Goal: Task Accomplishment & Management: Manage account settings

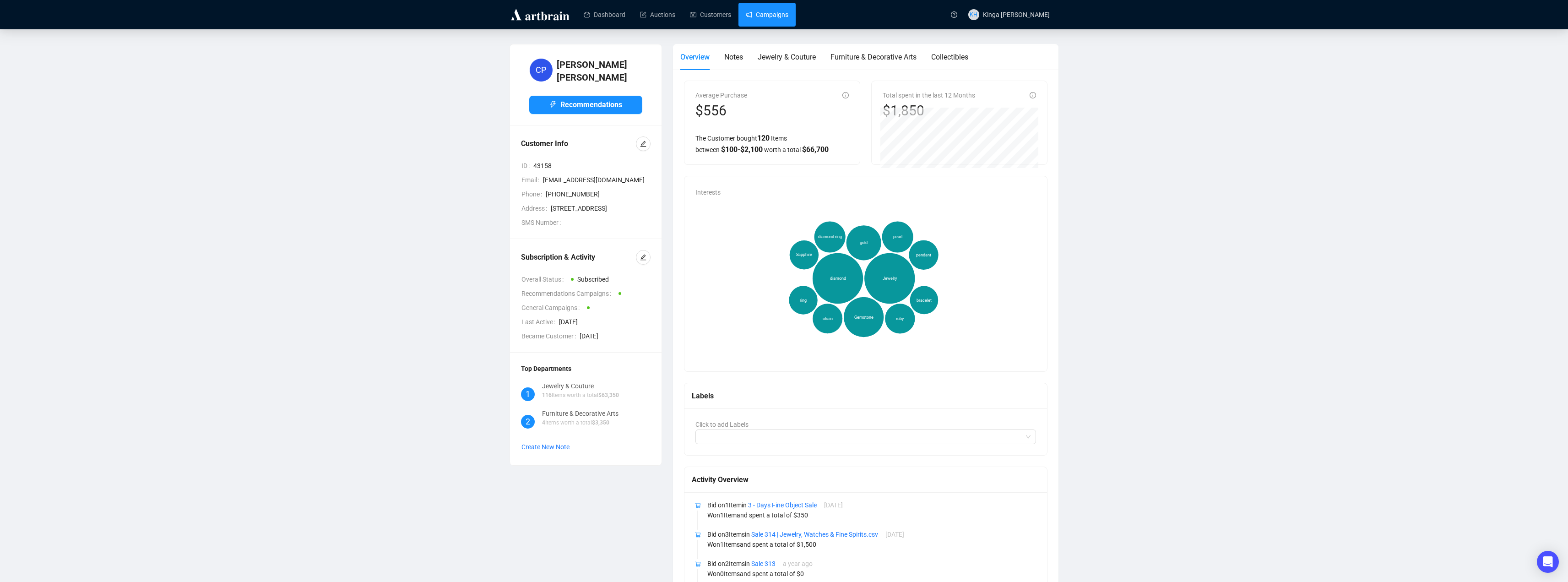
click at [759, 17] on link "Campaigns" at bounding box center [767, 14] width 43 height 24
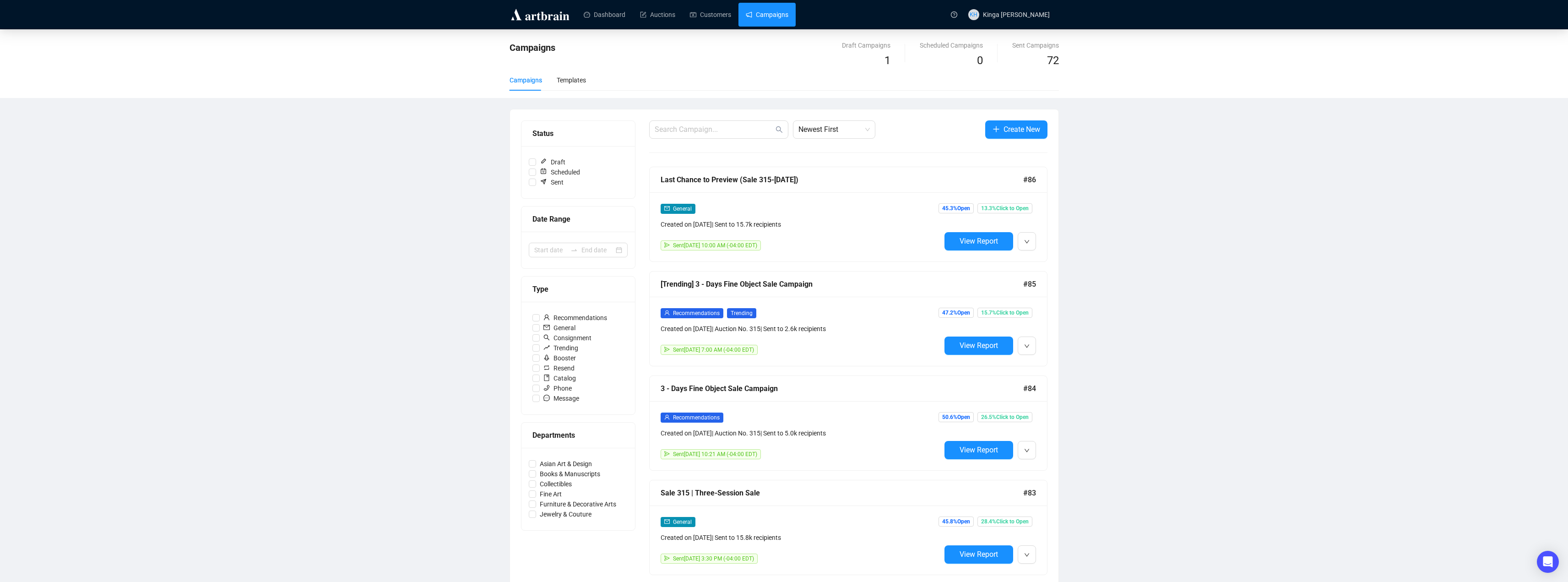
click at [685, 207] on span "General" at bounding box center [682, 208] width 19 height 6
click at [1027, 241] on icon "down" at bounding box center [1026, 241] width 6 height 6
click at [1053, 306] on span "Create Resend Campaign" at bounding box center [1072, 305] width 72 height 7
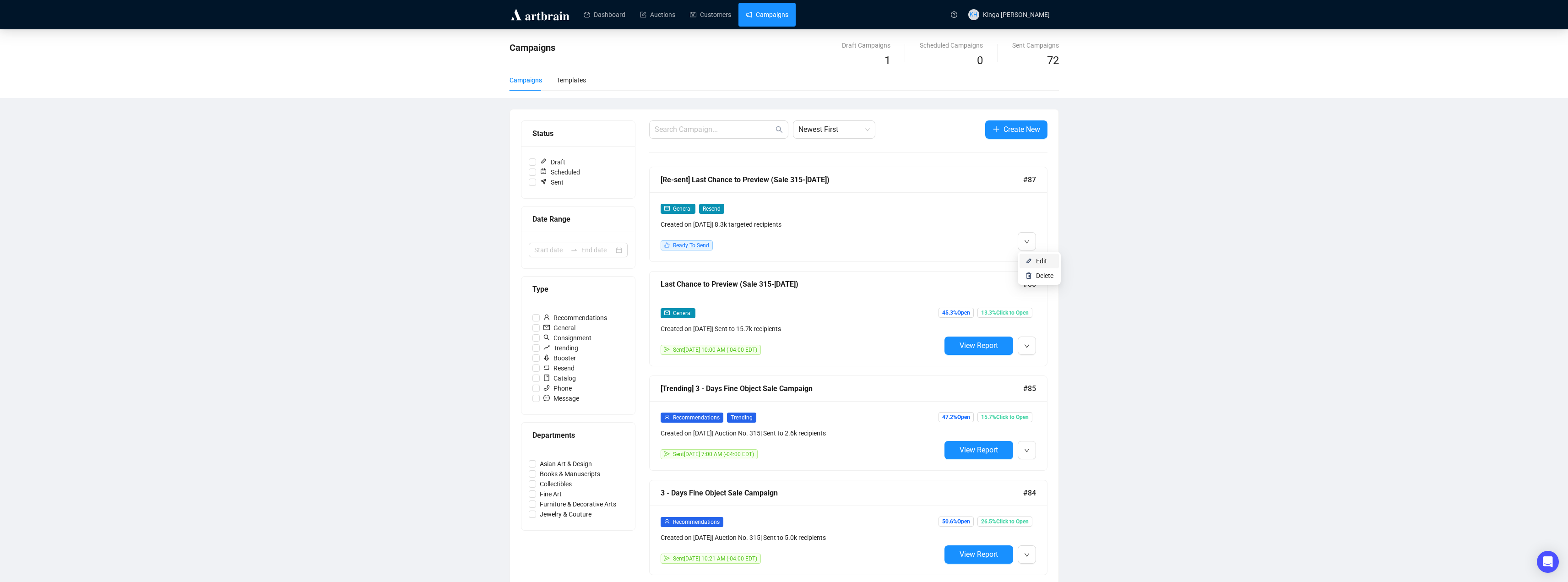
click at [1037, 262] on span "Edit" at bounding box center [1042, 261] width 11 height 7
click at [1024, 241] on icon "down" at bounding box center [1026, 241] width 6 height 6
click at [1037, 273] on span "Delete" at bounding box center [1045, 276] width 17 height 7
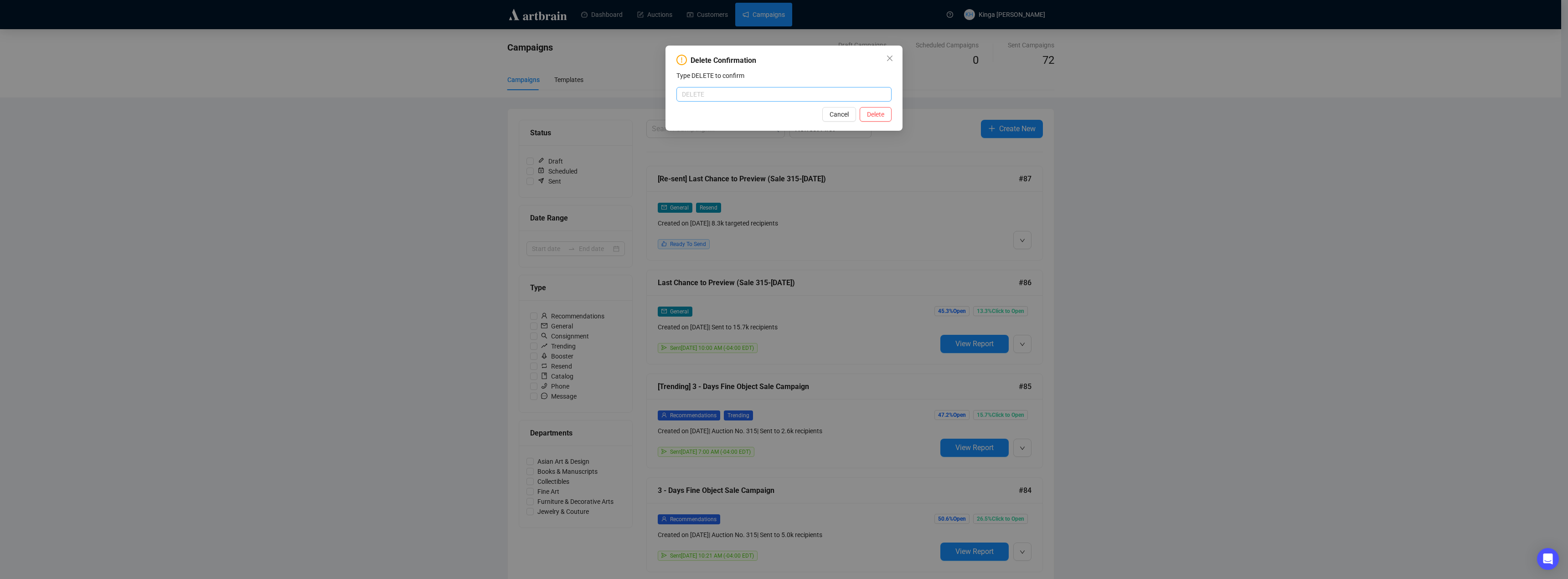
click at [705, 88] on input "text" at bounding box center [783, 94] width 215 height 15
type input "DELETE"
click at [881, 115] on span "Delete" at bounding box center [875, 114] width 17 height 10
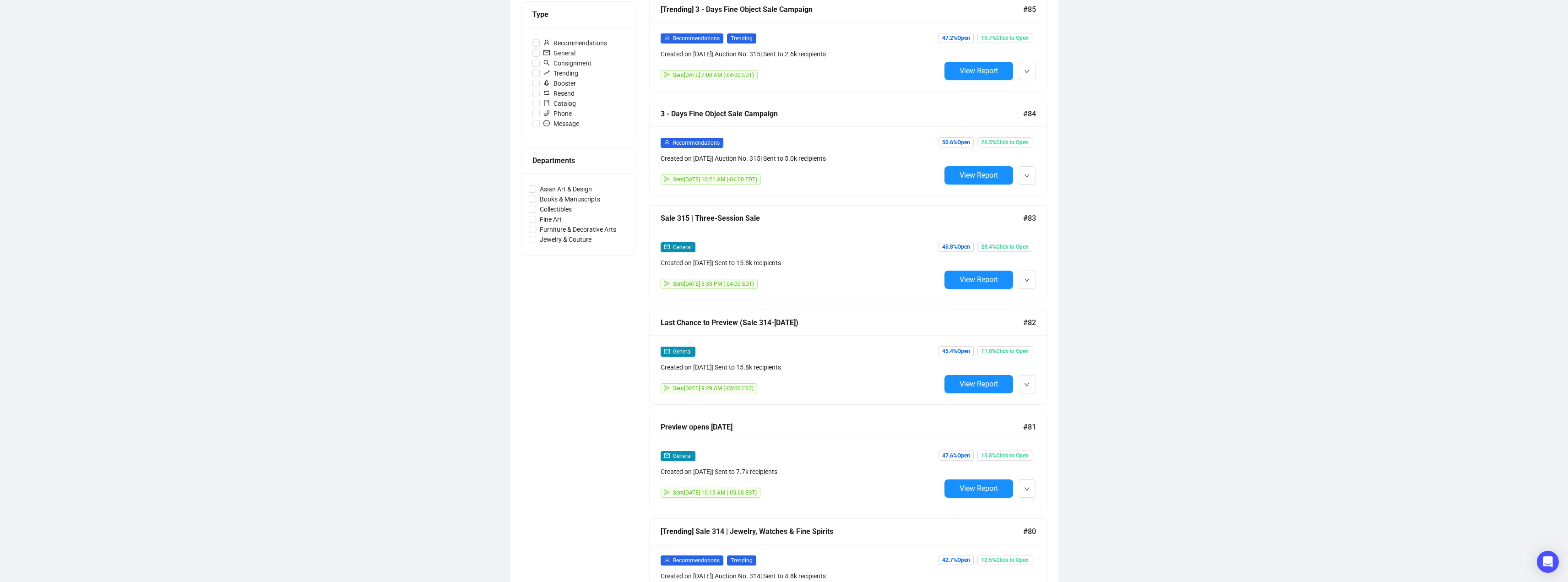
scroll to position [229, 0]
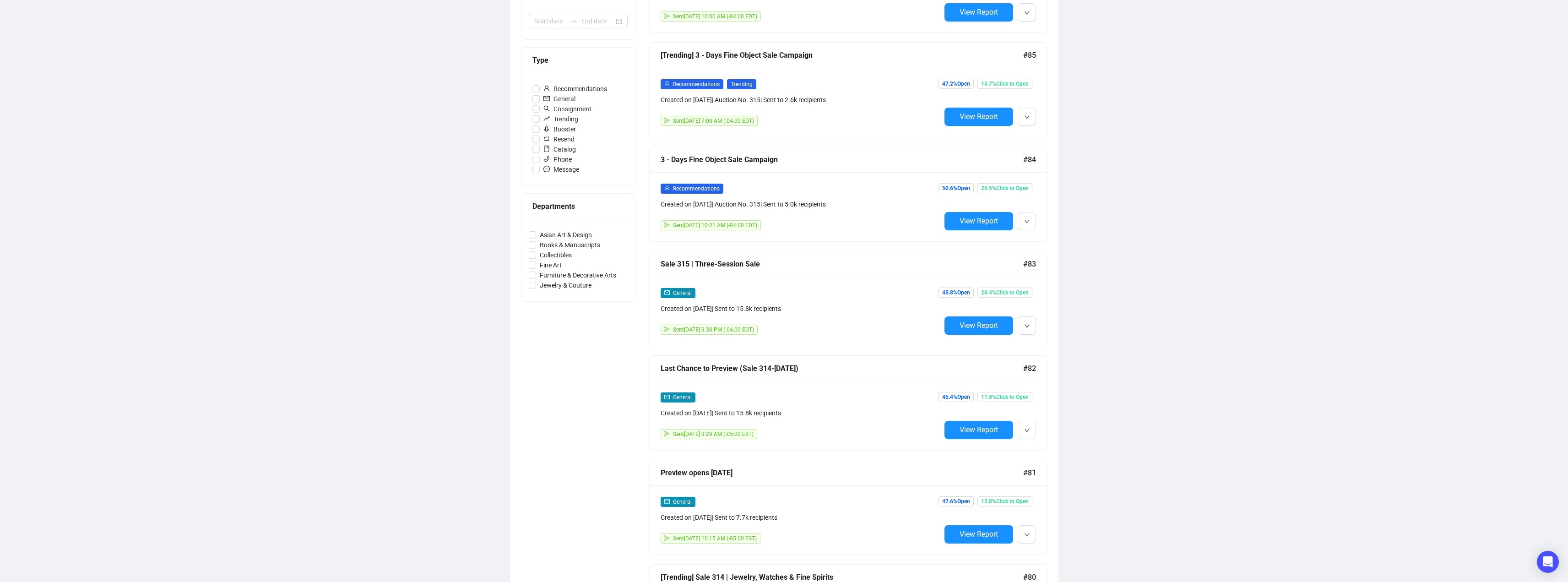
click at [866, 300] on div "General Created on [DATE] | Sent to 15.8k recipients" at bounding box center [801, 300] width 280 height 26
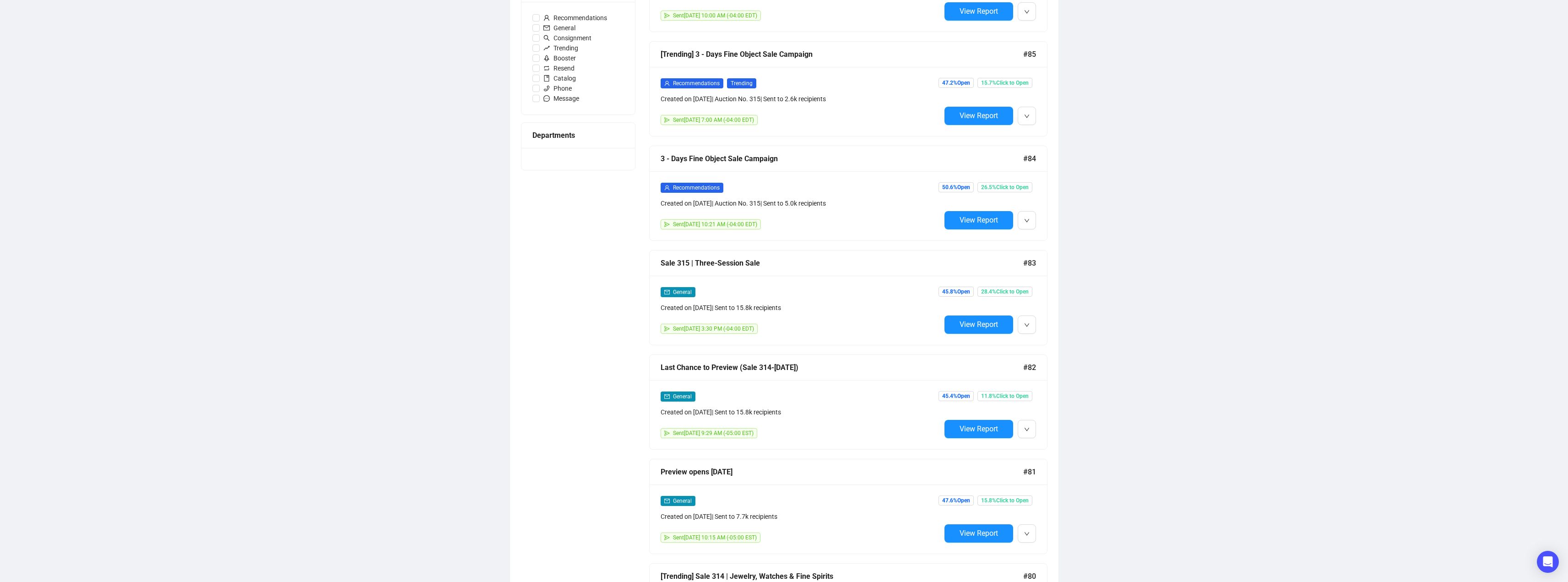
scroll to position [300, 0]
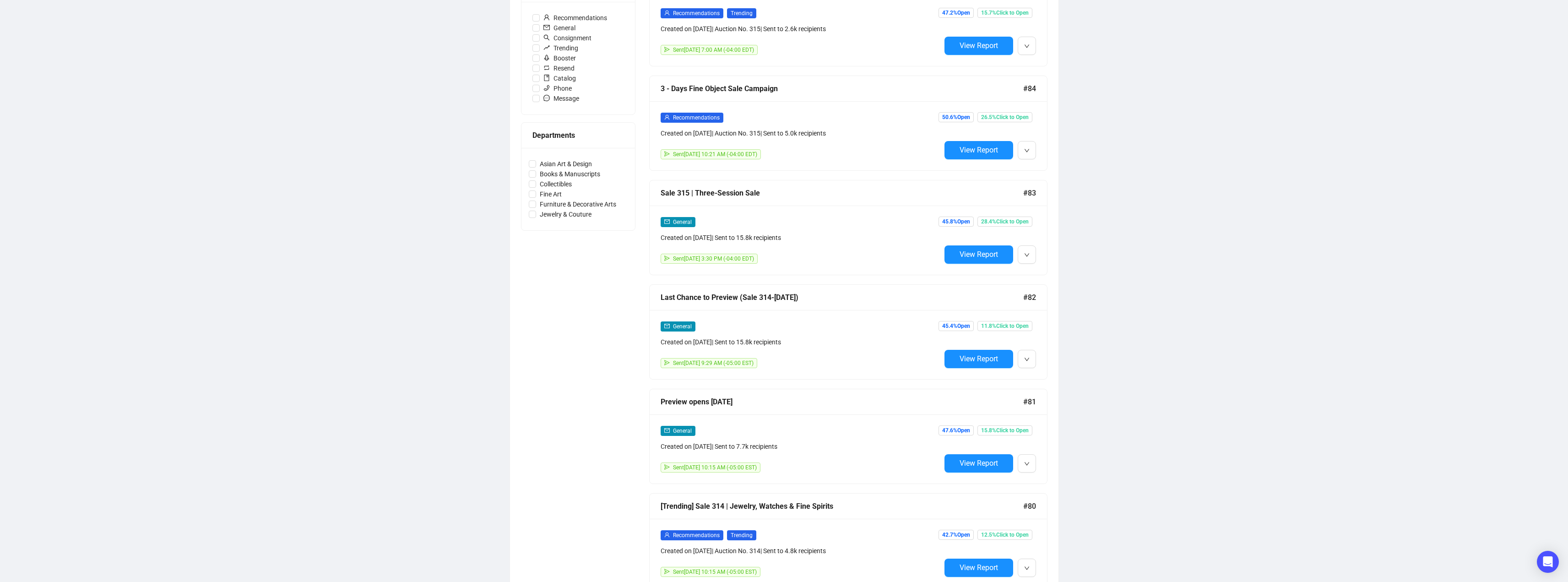
click at [723, 257] on span "Sent [DATE] 3:30 PM (-04:00 EDT)" at bounding box center [713, 259] width 81 height 6
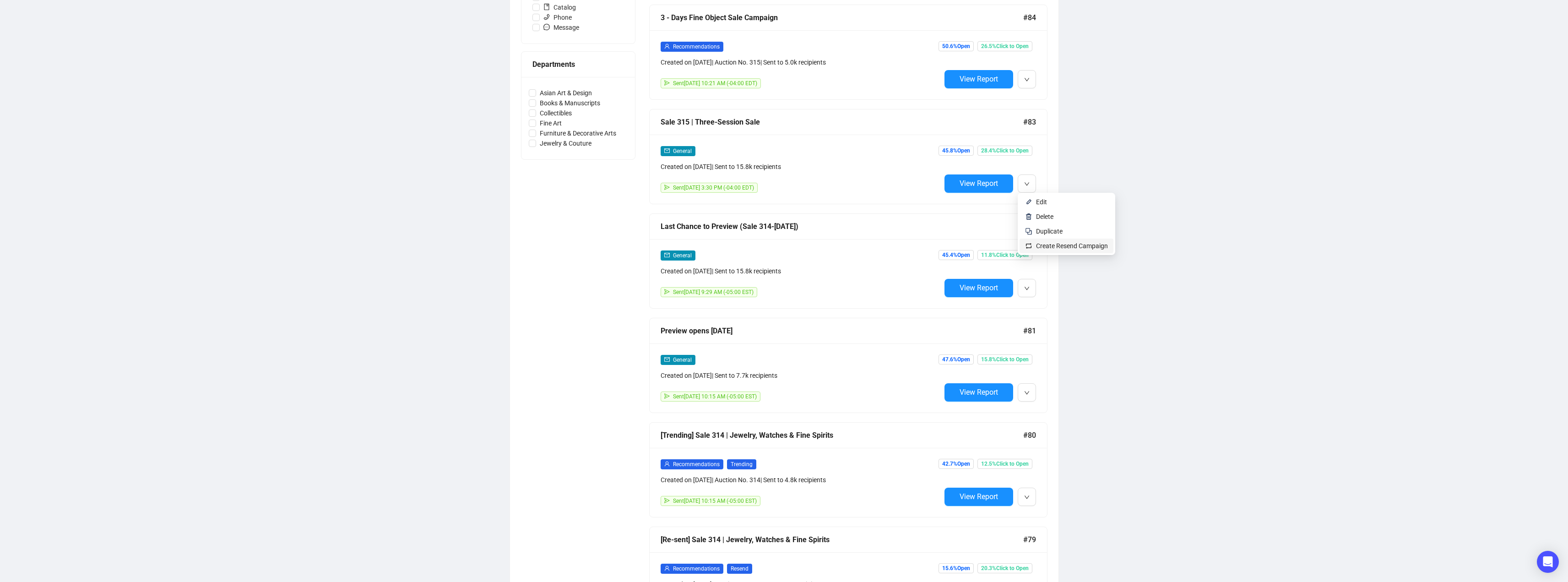
click at [1047, 245] on span "Create Resend Campaign" at bounding box center [1072, 246] width 72 height 7
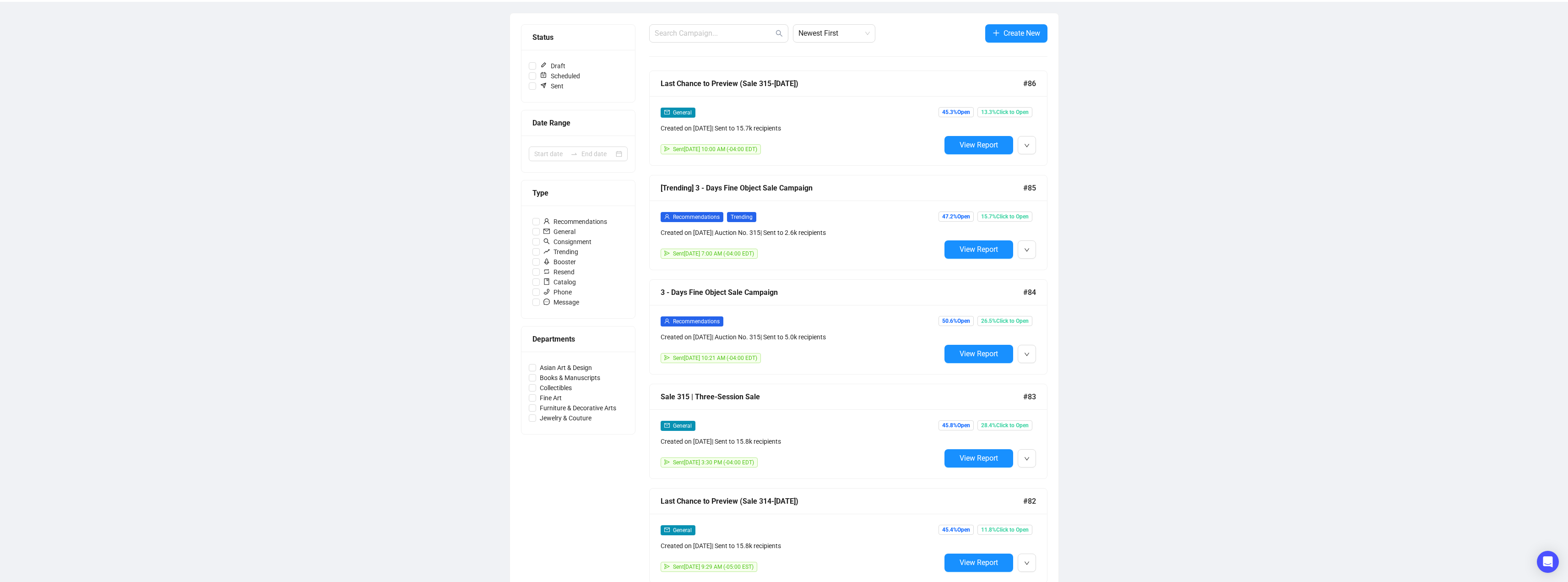
scroll to position [0, 0]
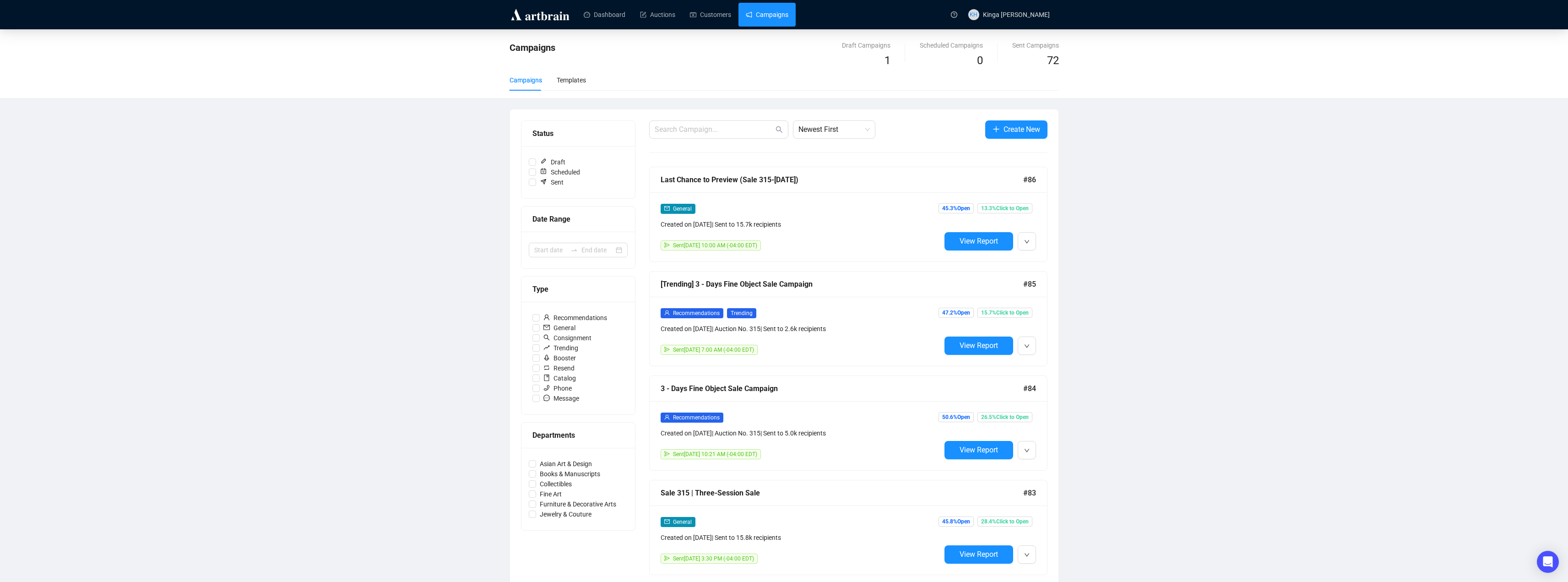
click at [1117, 207] on div "Campaigns Draft Campaigns 1 Scheduled Campaigns 0 Sent Campaigns 72 Campaigns T…" at bounding box center [784, 533] width 1568 height 1007
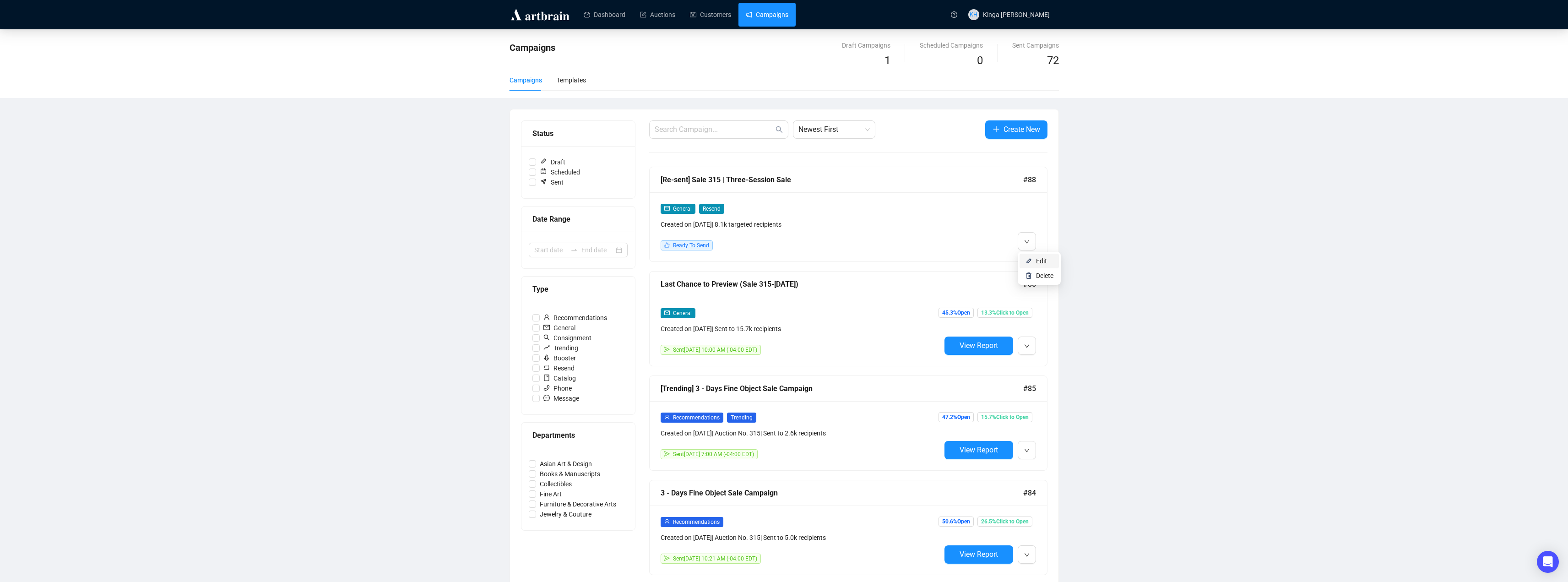
click at [1038, 260] on span "Edit" at bounding box center [1042, 261] width 11 height 7
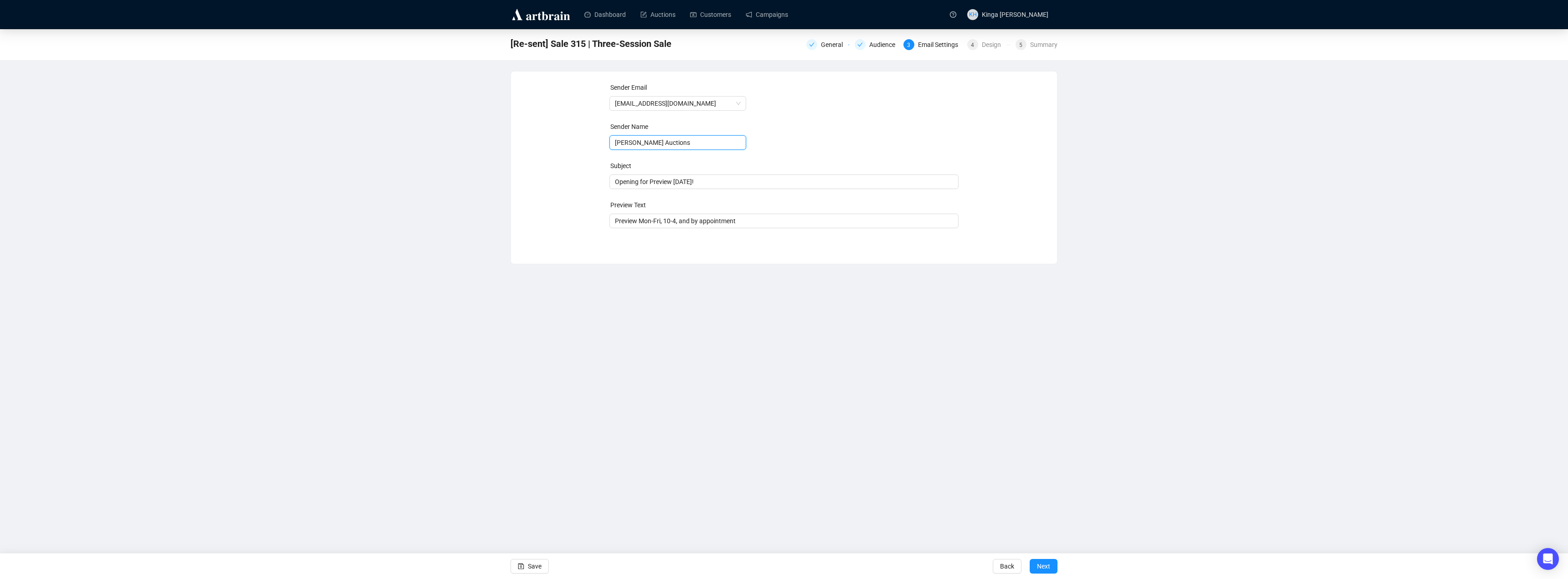
click at [688, 140] on input "[PERSON_NAME] Auctions" at bounding box center [677, 142] width 137 height 15
click at [723, 181] on span "Merge Tags Opening for Preview [DATE]!" at bounding box center [784, 191] width 349 height 26
click at [718, 203] on input "Opening for Preview [DATE]!" at bounding box center [784, 200] width 338 height 10
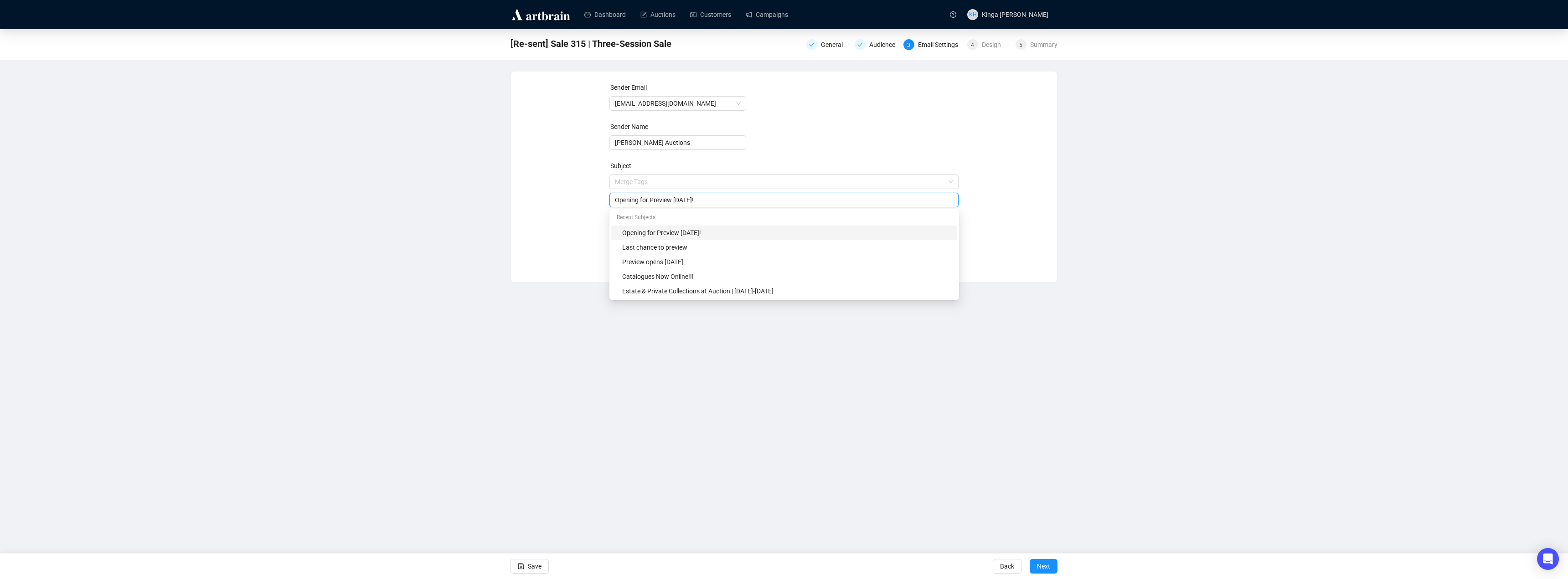
drag, startPoint x: 752, startPoint y: 199, endPoint x: 673, endPoint y: 195, distance: 79.1
click at [673, 195] on input "Opening for Preview [DATE]!" at bounding box center [784, 200] width 338 height 10
type input "Opening for Preview!"
click at [806, 154] on form "Sender Email [EMAIL_ADDRESS][DOMAIN_NAME] Sender Name [PERSON_NAME] Auctions Su…" at bounding box center [784, 165] width 349 height 164
click at [1048, 567] on span "Next" at bounding box center [1044, 566] width 13 height 26
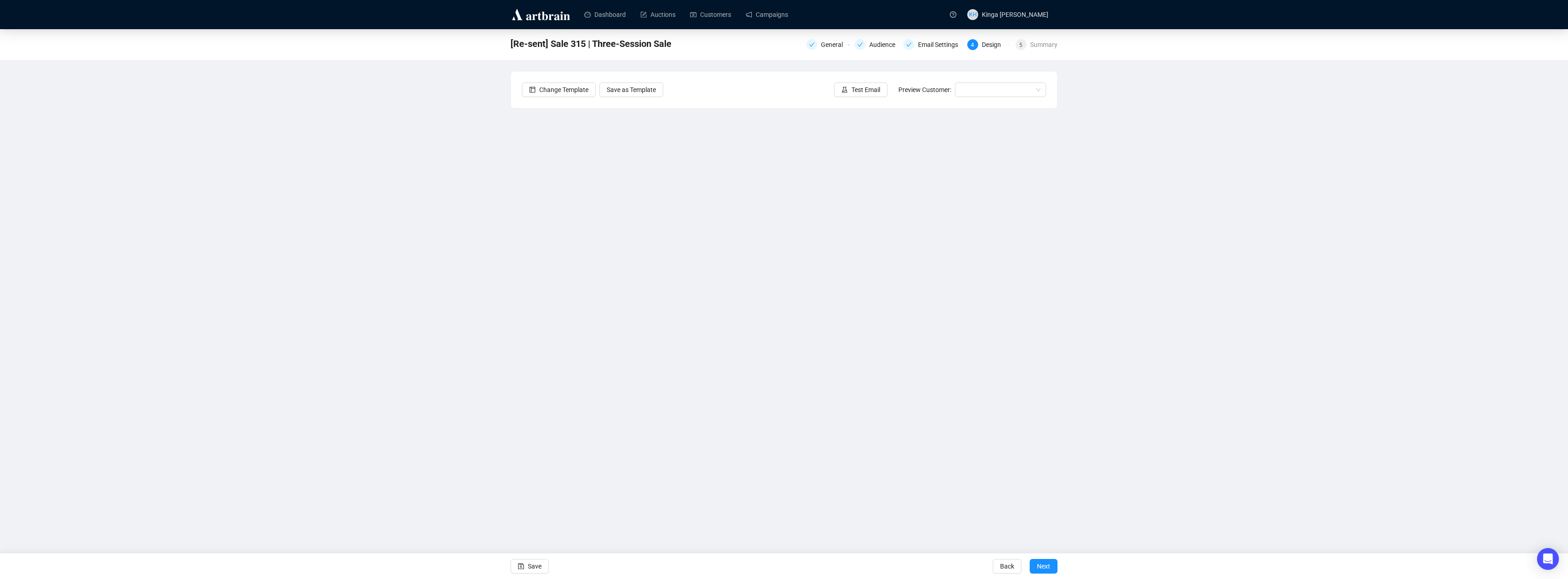
click at [1213, 225] on div "[Re-sent] Sale 315 | Three-Session Sale General Audience Email Settings 4 Desig…" at bounding box center [784, 248] width 1568 height 438
click at [1047, 568] on span "Next" at bounding box center [1044, 566] width 13 height 26
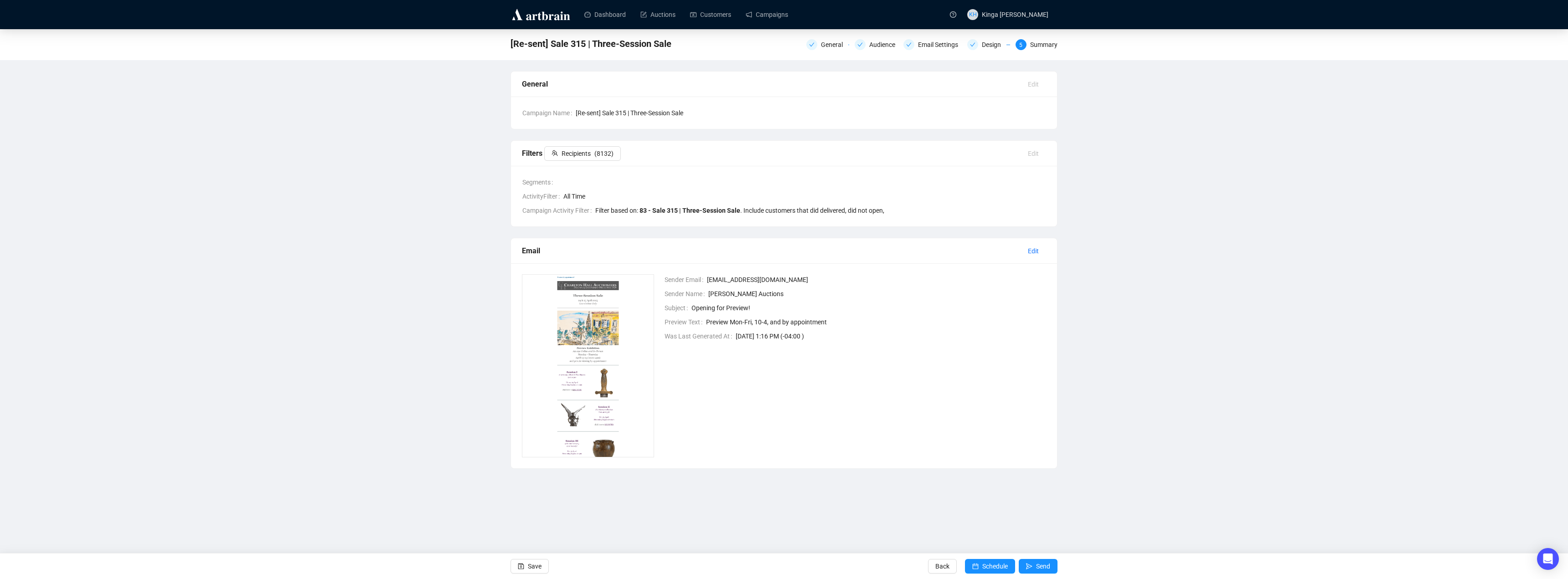
click at [627, 109] on span "[Re-sent] Sale 315 | Three-Session Sale" at bounding box center [811, 113] width 471 height 10
click at [676, 109] on span "[Re-sent] Sale 315 | Three-Session Sale" at bounding box center [811, 113] width 471 height 10
click at [534, 566] on span "Save" at bounding box center [534, 566] width 13 height 26
click at [570, 88] on div "General" at bounding box center [771, 84] width 499 height 12
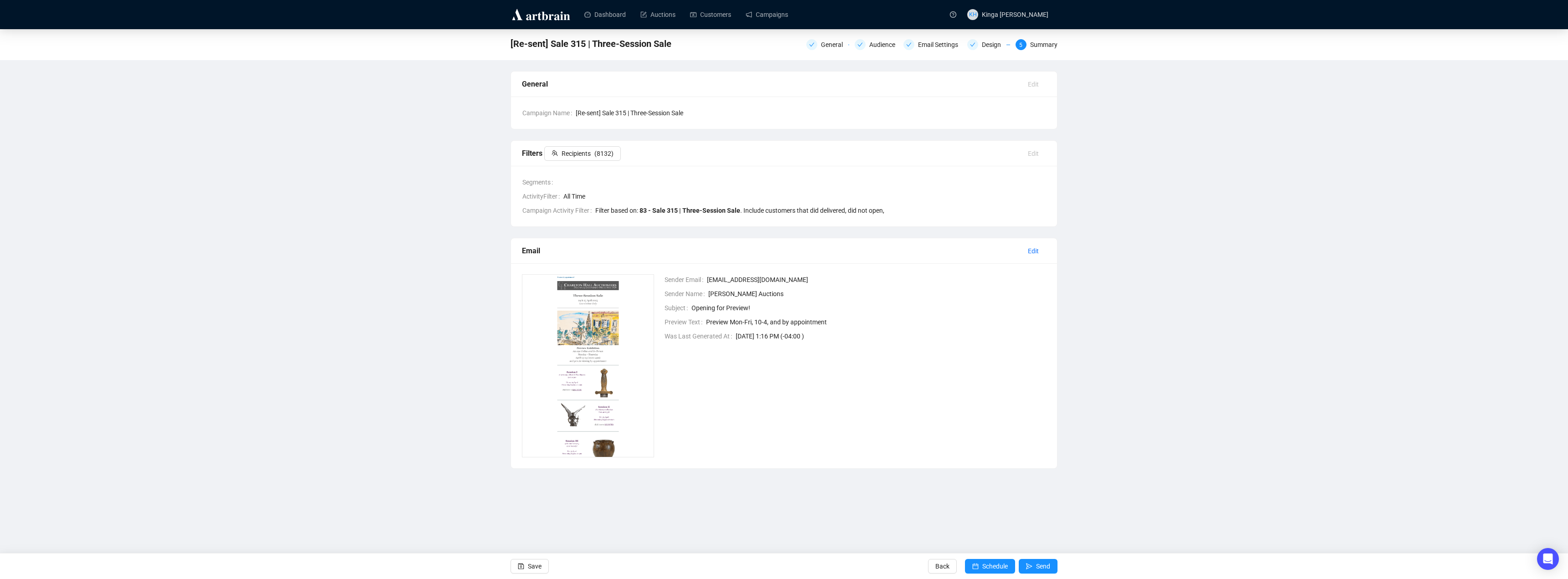
click at [647, 47] on span "[Re-sent] Sale 315 | Three-Session Sale" at bounding box center [591, 44] width 161 height 15
click at [839, 194] on span "All Time" at bounding box center [805, 196] width 483 height 10
click at [585, 150] on span "Recipients" at bounding box center [576, 153] width 29 height 10
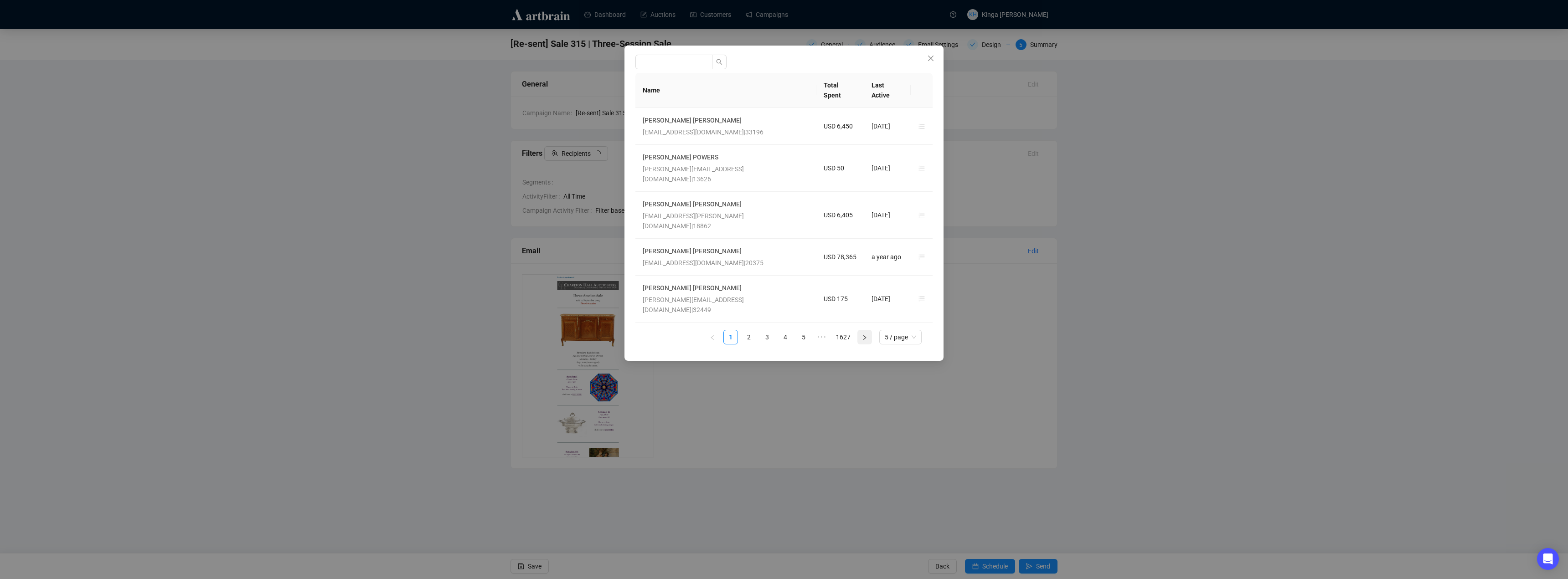
click at [866, 335] on icon "right" at bounding box center [864, 337] width 5 height 5
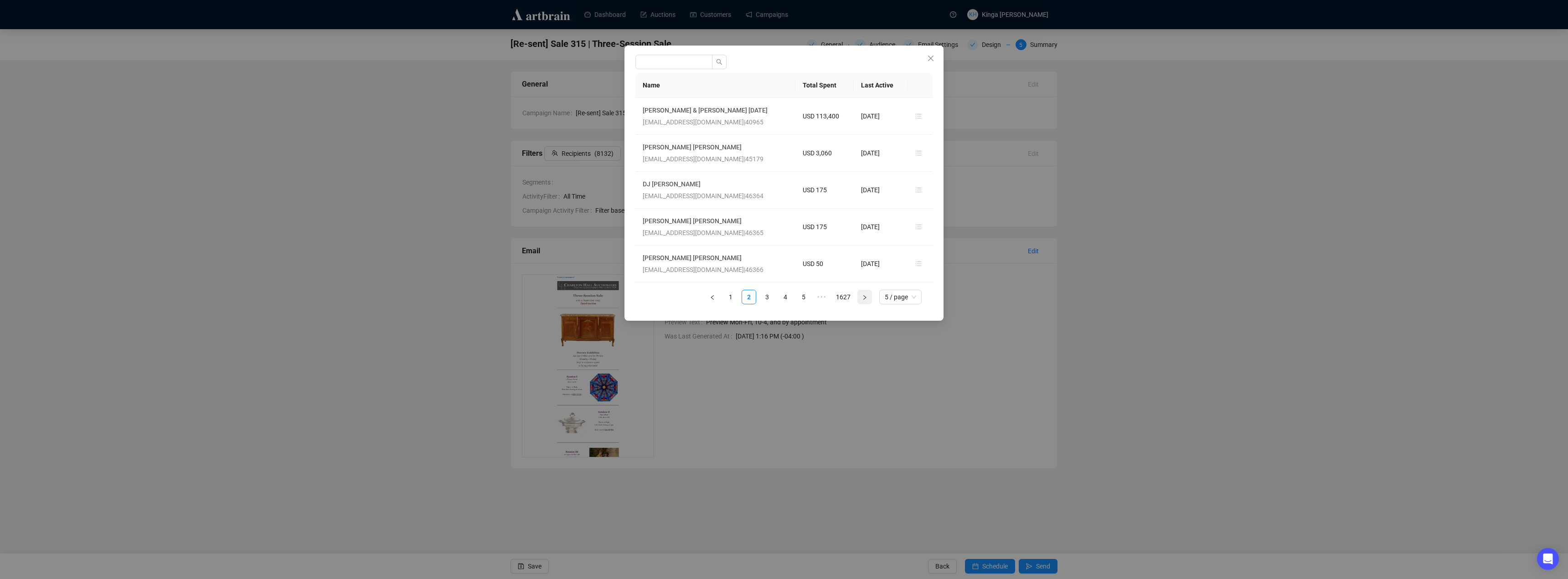
click at [866, 299] on icon "right" at bounding box center [864, 297] width 5 height 5
click at [932, 57] on icon "close" at bounding box center [931, 58] width 5 height 5
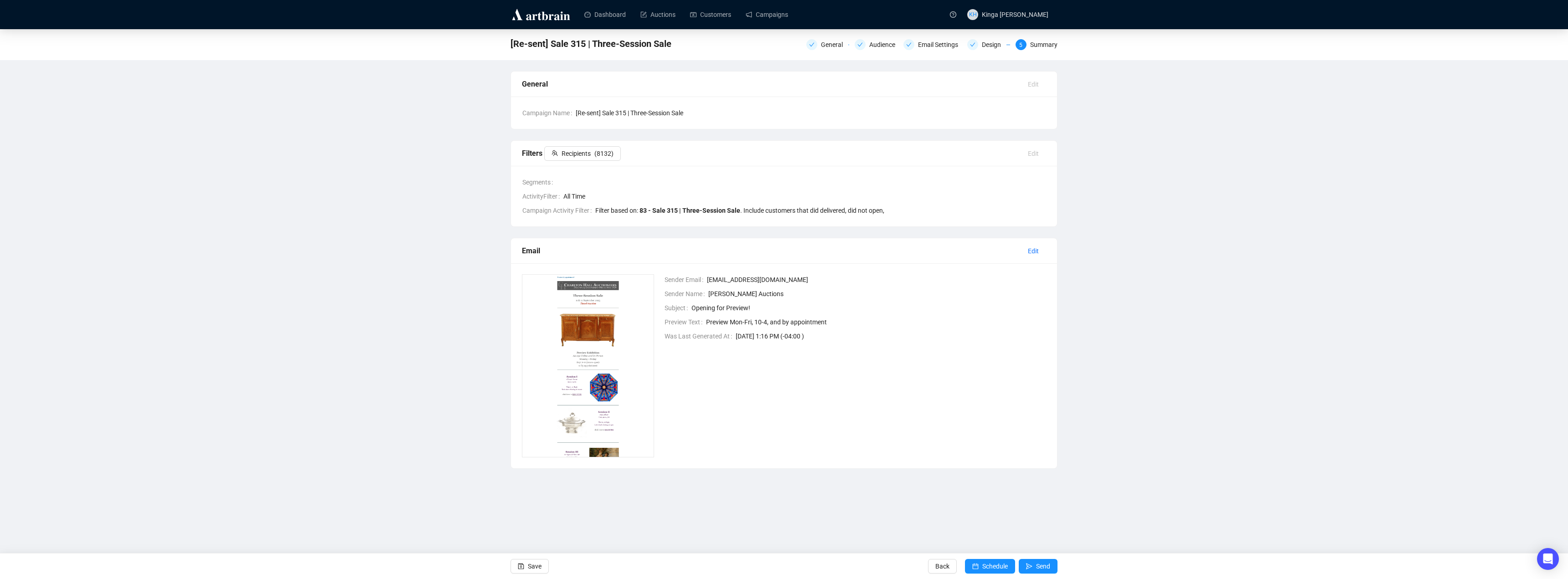
click at [915, 358] on div "Sender Email [EMAIL_ADDRESS][DOMAIN_NAME] Sender Name [PERSON_NAME] Auctions Su…" at bounding box center [850, 366] width 393 height 183
click at [939, 567] on span "Back" at bounding box center [942, 566] width 14 height 26
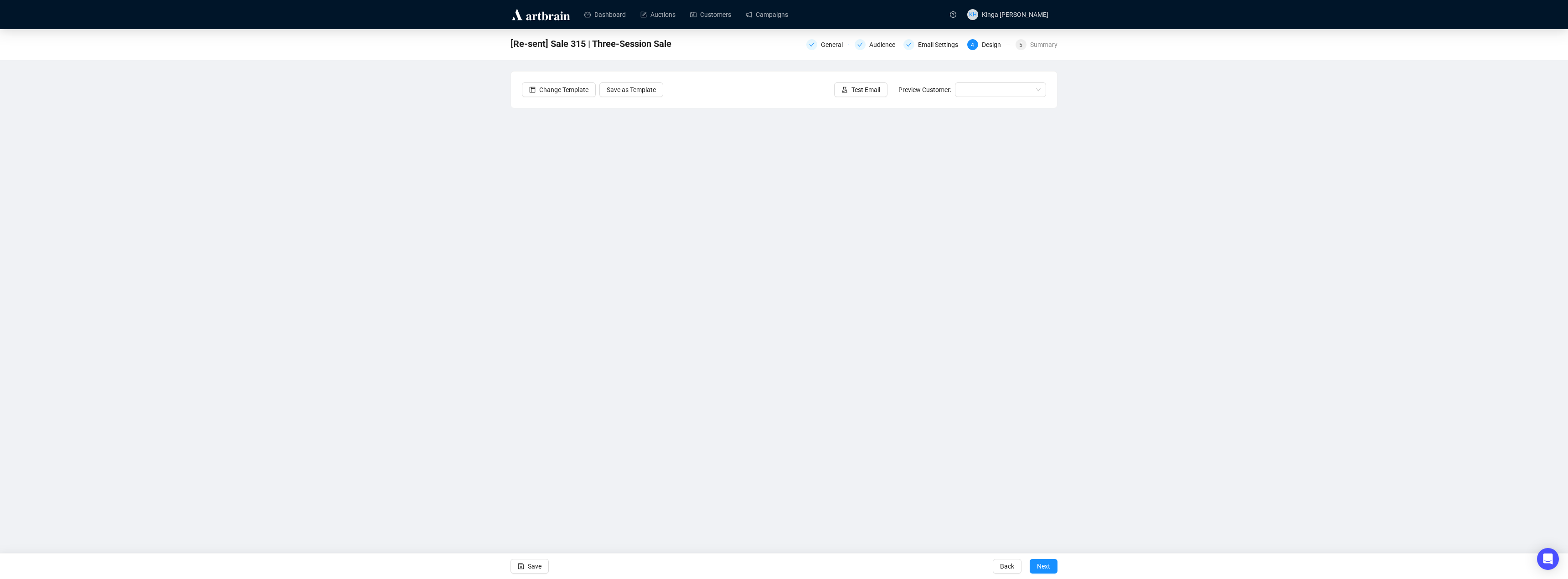
click at [939, 567] on div "Save Back Next" at bounding box center [784, 566] width 1568 height 26
click at [1008, 563] on span "Back" at bounding box center [1007, 566] width 14 height 26
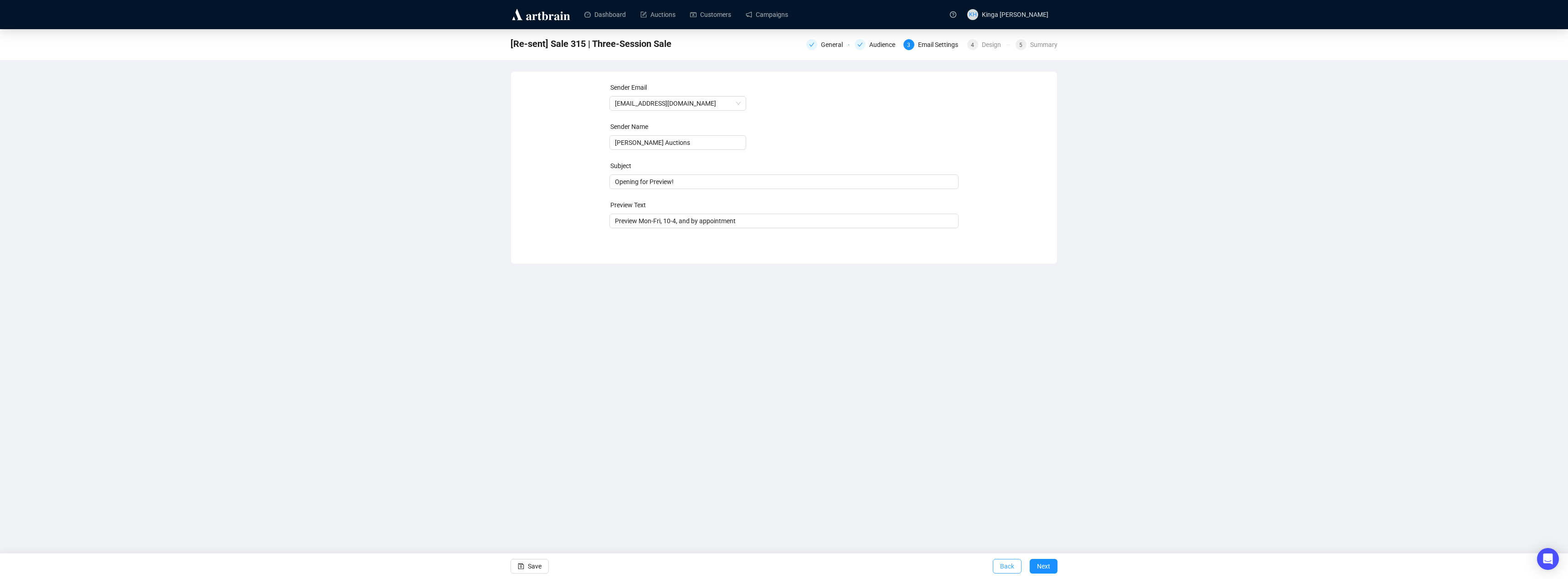
click at [999, 566] on button "Back" at bounding box center [1007, 566] width 29 height 15
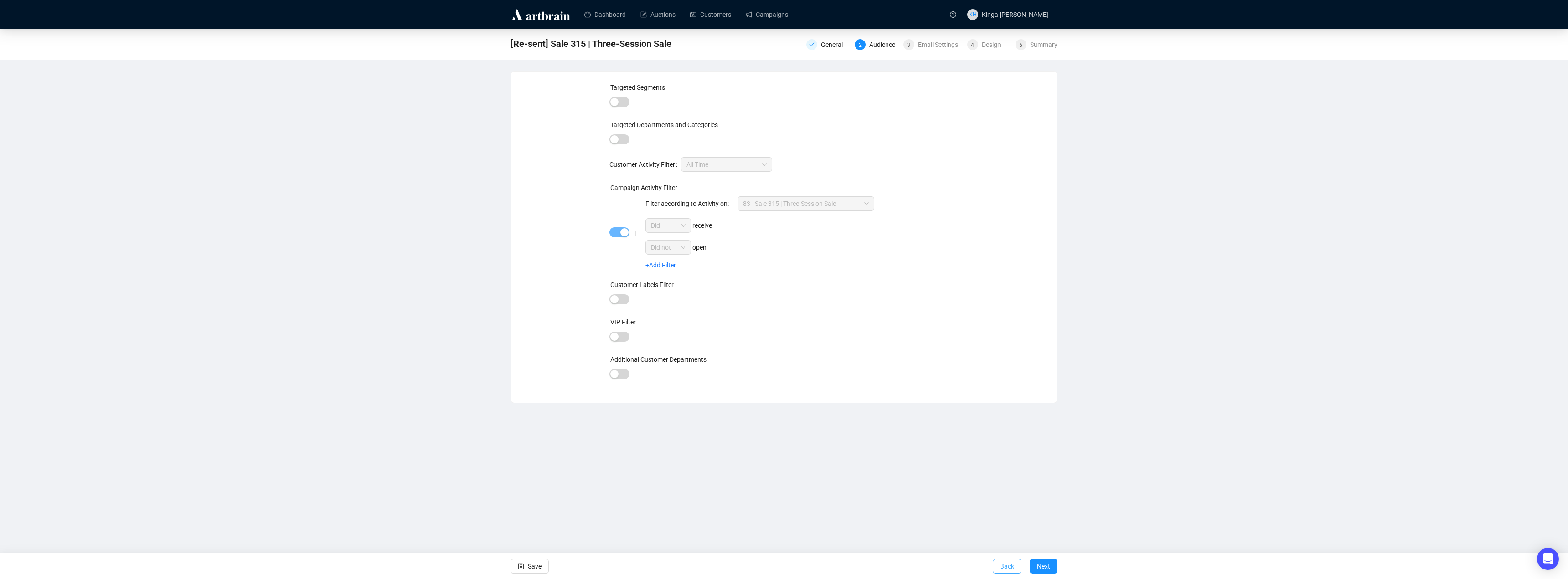
click at [1007, 564] on span "Back" at bounding box center [1007, 566] width 14 height 26
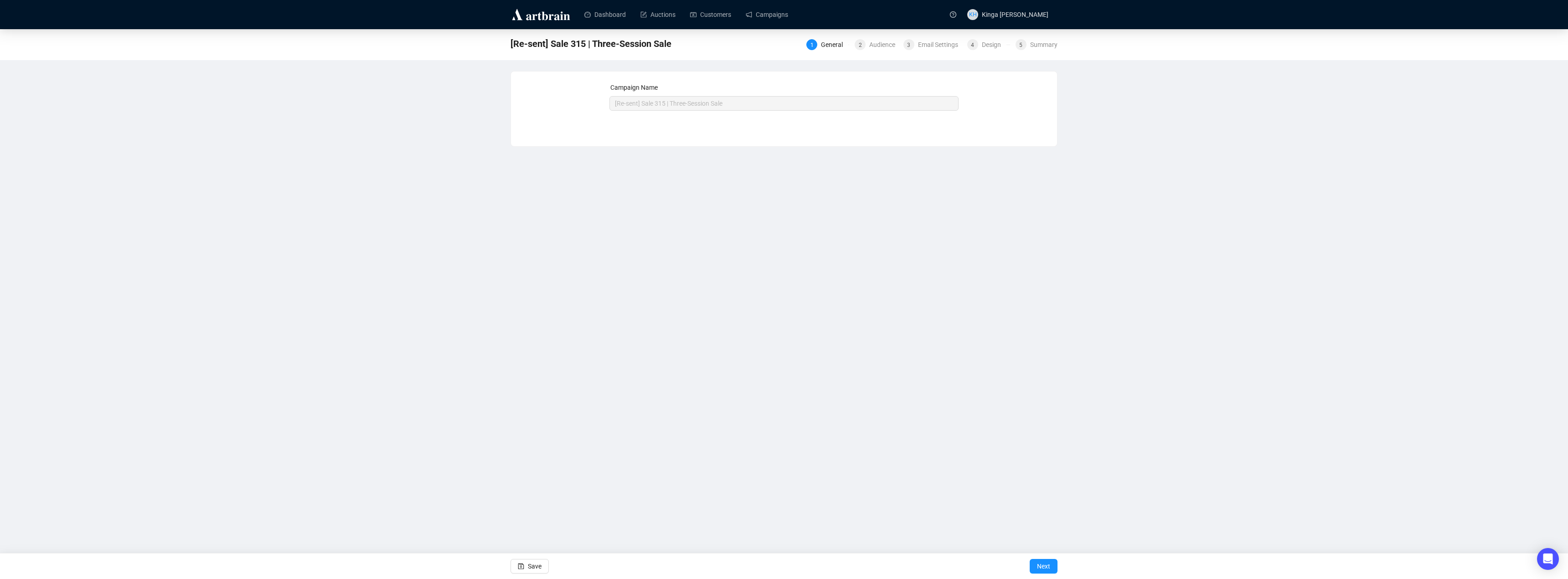
click at [870, 231] on div "Dashboard Auctions Customers Campaigns KH [GEOGRAPHIC_DATA][PERSON_NAME] [Re-se…" at bounding box center [784, 290] width 1568 height 579
click at [1043, 563] on span "Next" at bounding box center [1044, 566] width 13 height 26
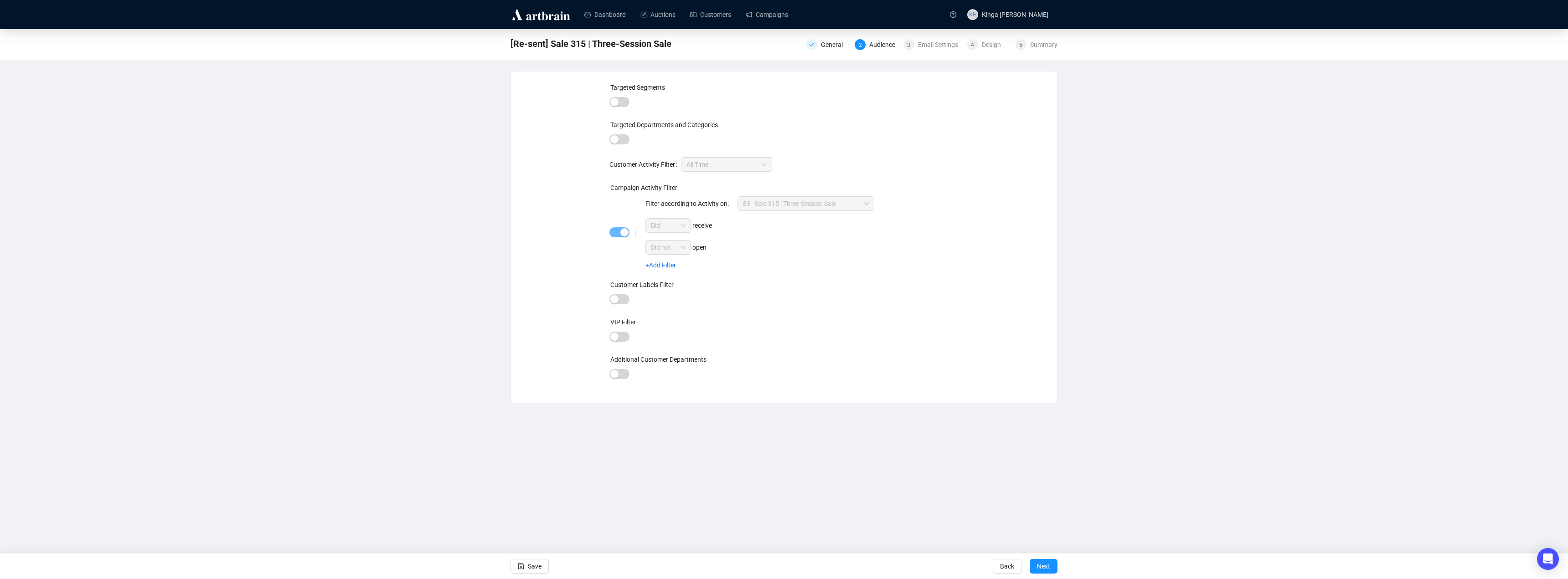
click at [1043, 563] on span "Next" at bounding box center [1044, 566] width 13 height 26
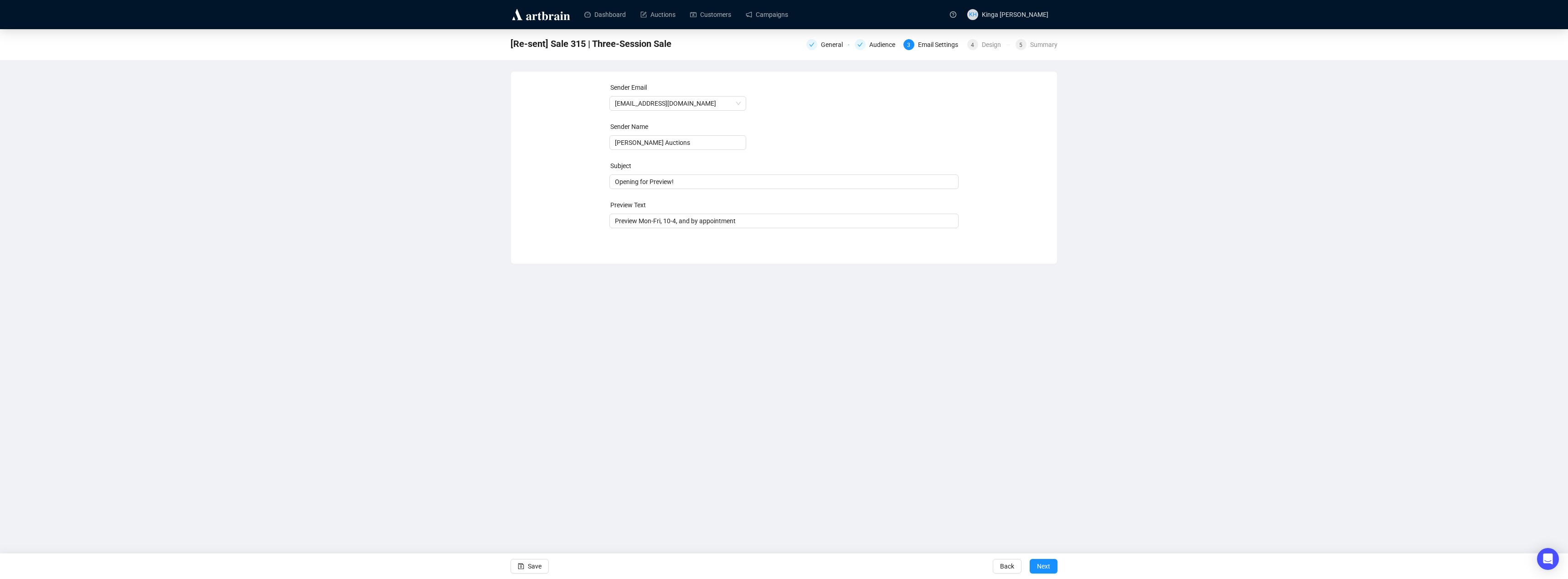
click at [1043, 563] on span "Next" at bounding box center [1044, 566] width 13 height 26
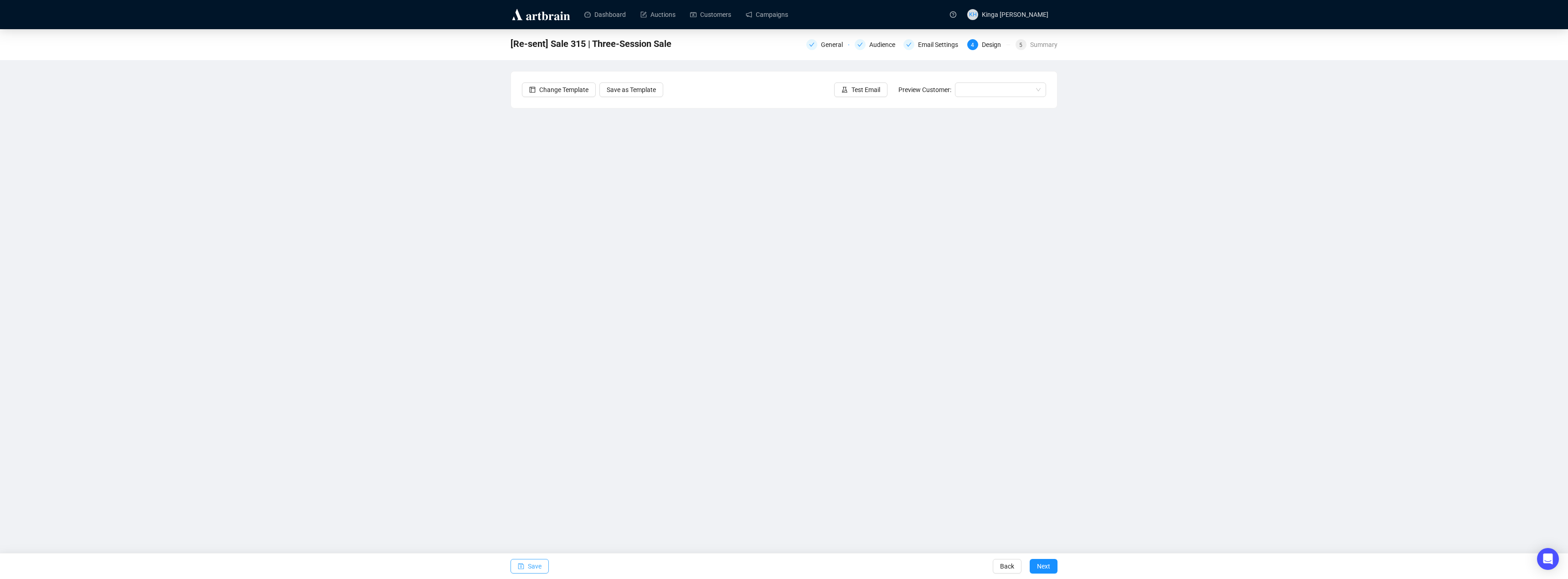
click at [542, 566] on button "Save" at bounding box center [530, 566] width 38 height 15
click at [1049, 567] on span "Next" at bounding box center [1044, 566] width 13 height 26
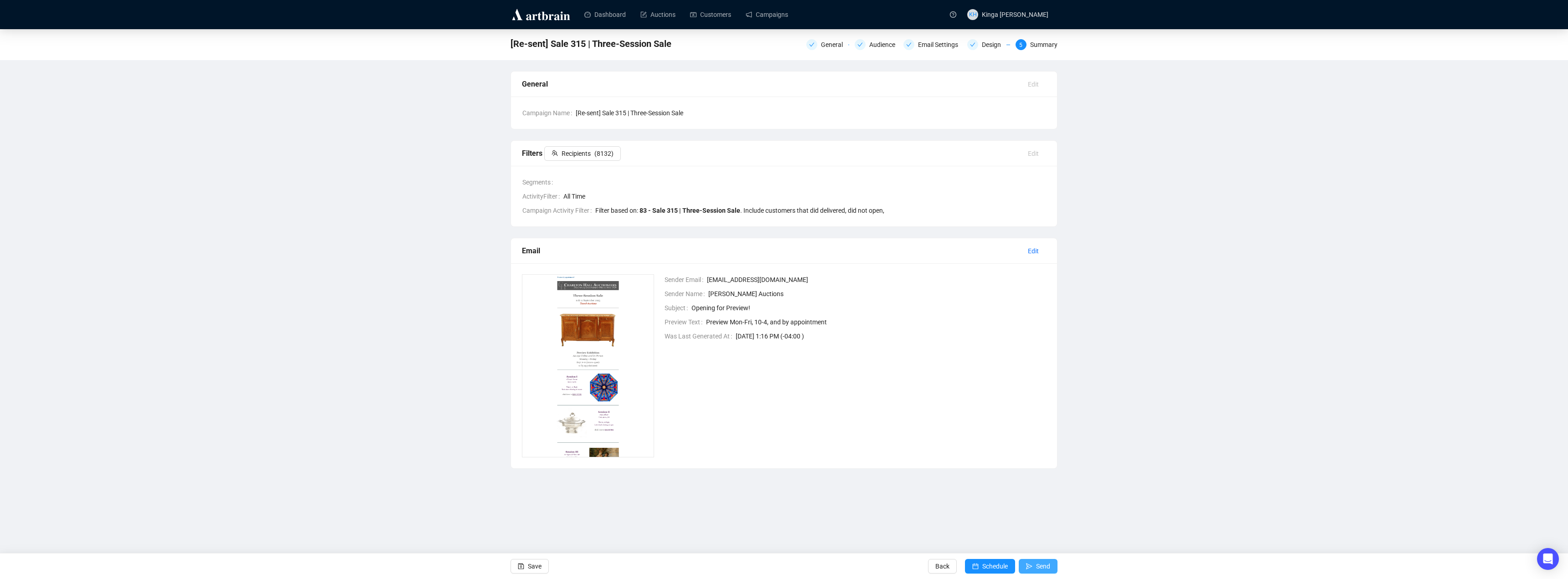
click at [1043, 566] on span "Send" at bounding box center [1043, 566] width 14 height 26
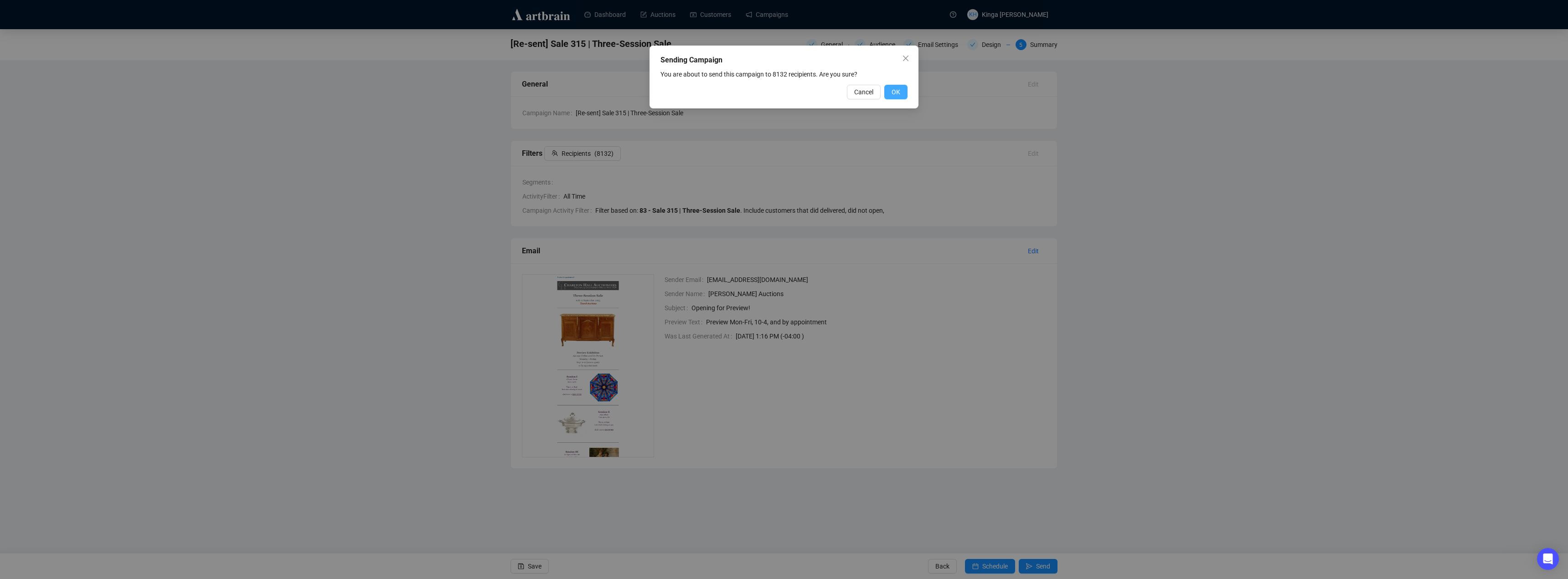
click at [895, 92] on span "OK" at bounding box center [896, 92] width 9 height 10
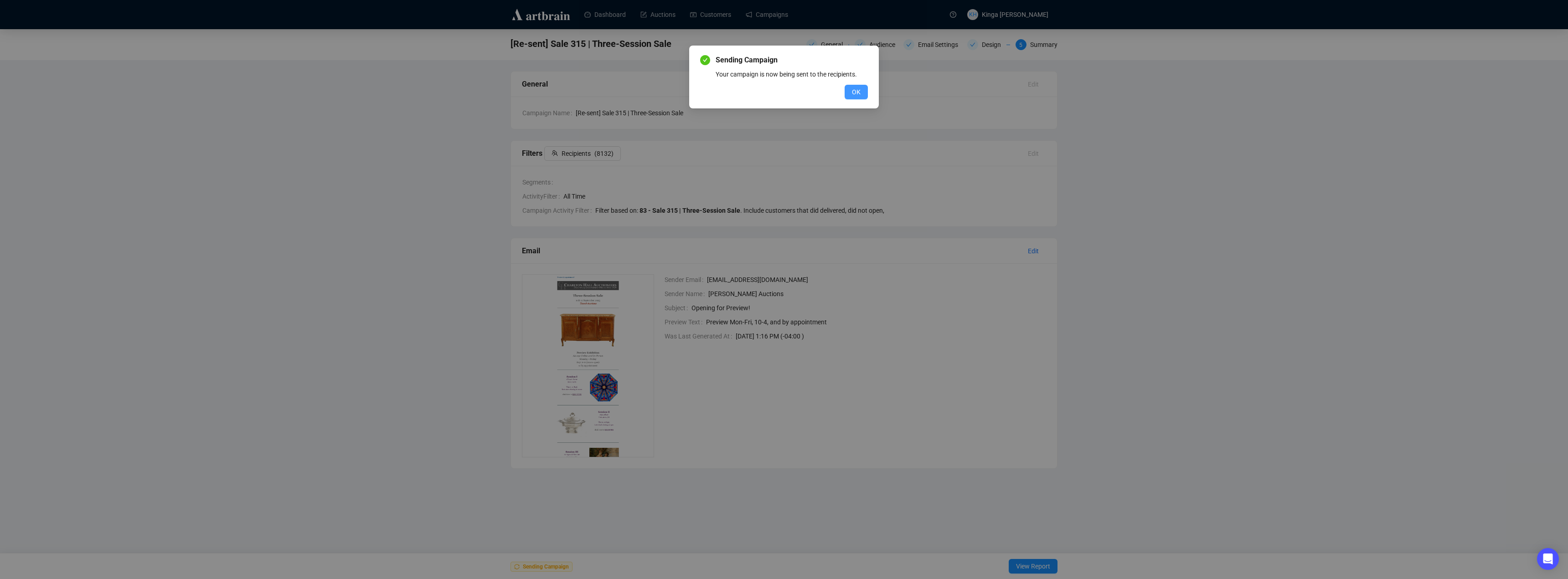
click at [856, 90] on span "OK" at bounding box center [856, 92] width 9 height 10
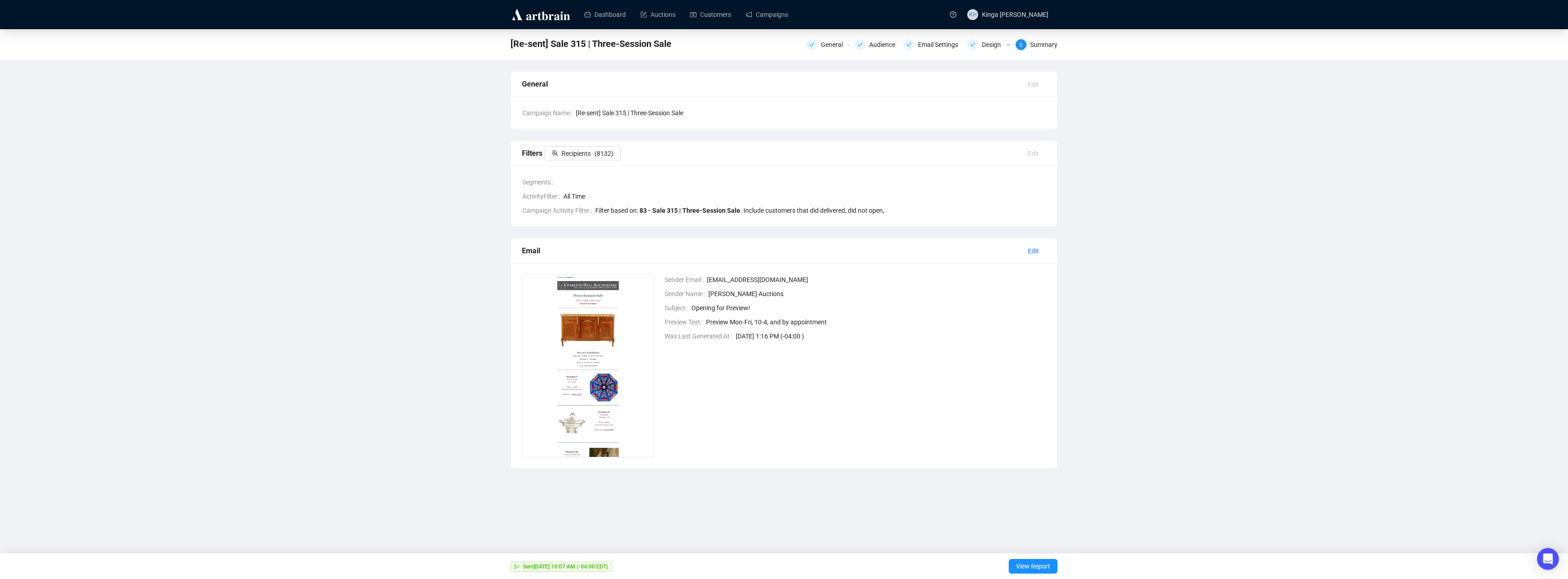
click at [952, 358] on div "Sender Email [EMAIL_ADDRESS][DOMAIN_NAME] Sender Name [PERSON_NAME] Auctions Su…" at bounding box center [850, 366] width 393 height 183
click at [1041, 565] on span "View Report" at bounding box center [1033, 566] width 34 height 26
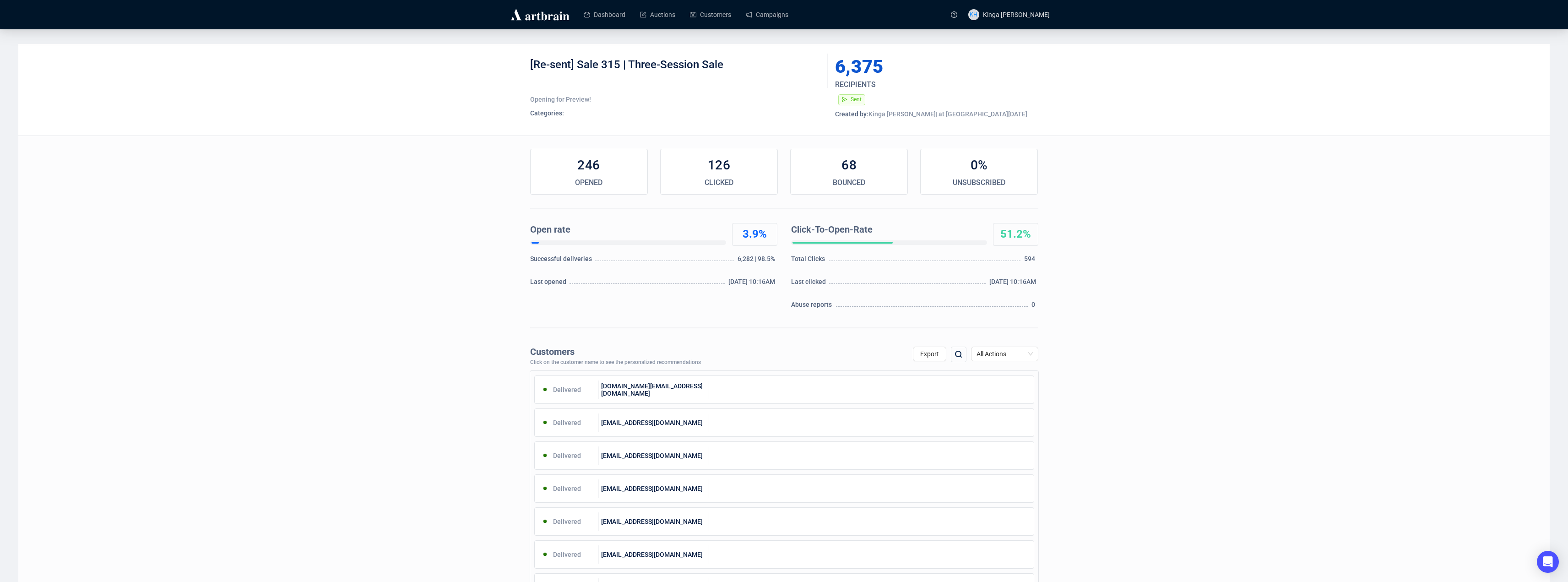
click at [978, 171] on div "0%" at bounding box center [979, 165] width 117 height 18
click at [979, 183] on div "UNSUBSCRIBED" at bounding box center [979, 183] width 117 height 11
click at [1017, 354] on span "All Actions" at bounding box center [1004, 354] width 56 height 13
click at [1003, 429] on div "Unsubscribe" at bounding box center [1004, 430] width 53 height 10
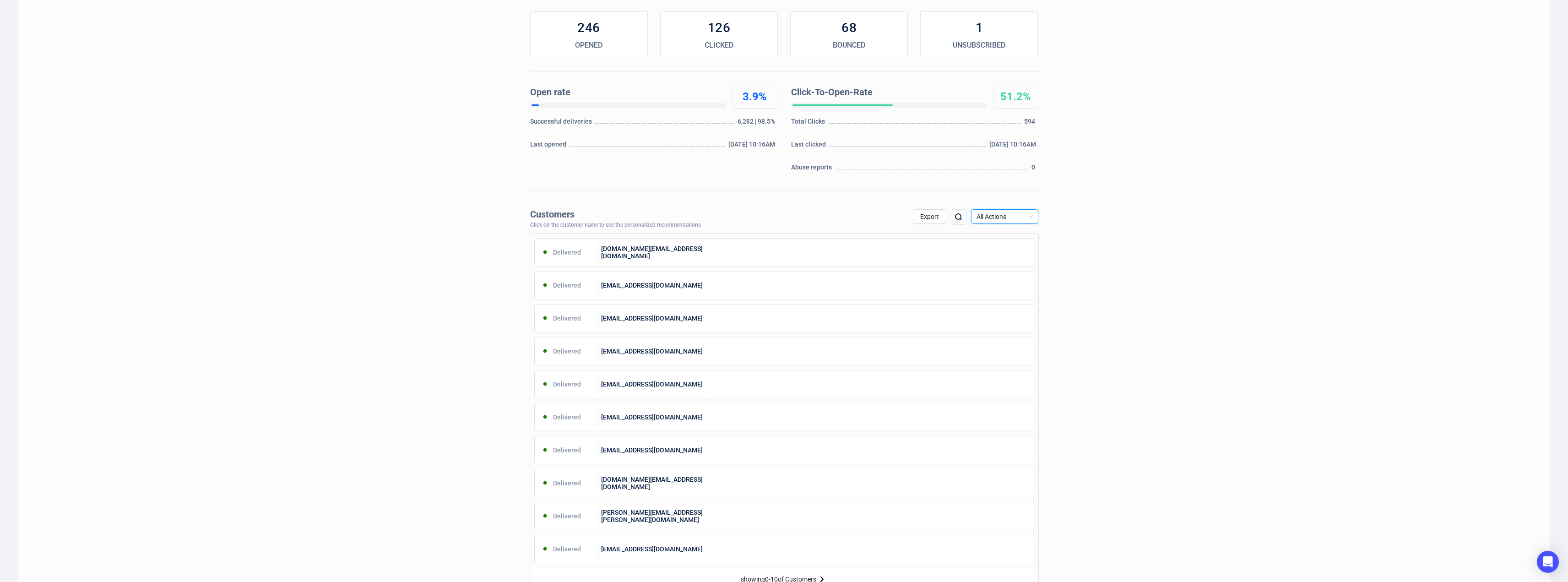
click at [1010, 217] on span "All Actions" at bounding box center [1004, 216] width 56 height 13
click at [999, 292] on div "Unsubscribe" at bounding box center [1004, 293] width 53 height 10
click at [1018, 215] on span "All Actions" at bounding box center [1004, 216] width 56 height 13
click at [1014, 294] on div "Unsubscribe" at bounding box center [1004, 293] width 53 height 10
click at [1018, 214] on span "All Actions" at bounding box center [1004, 216] width 56 height 13
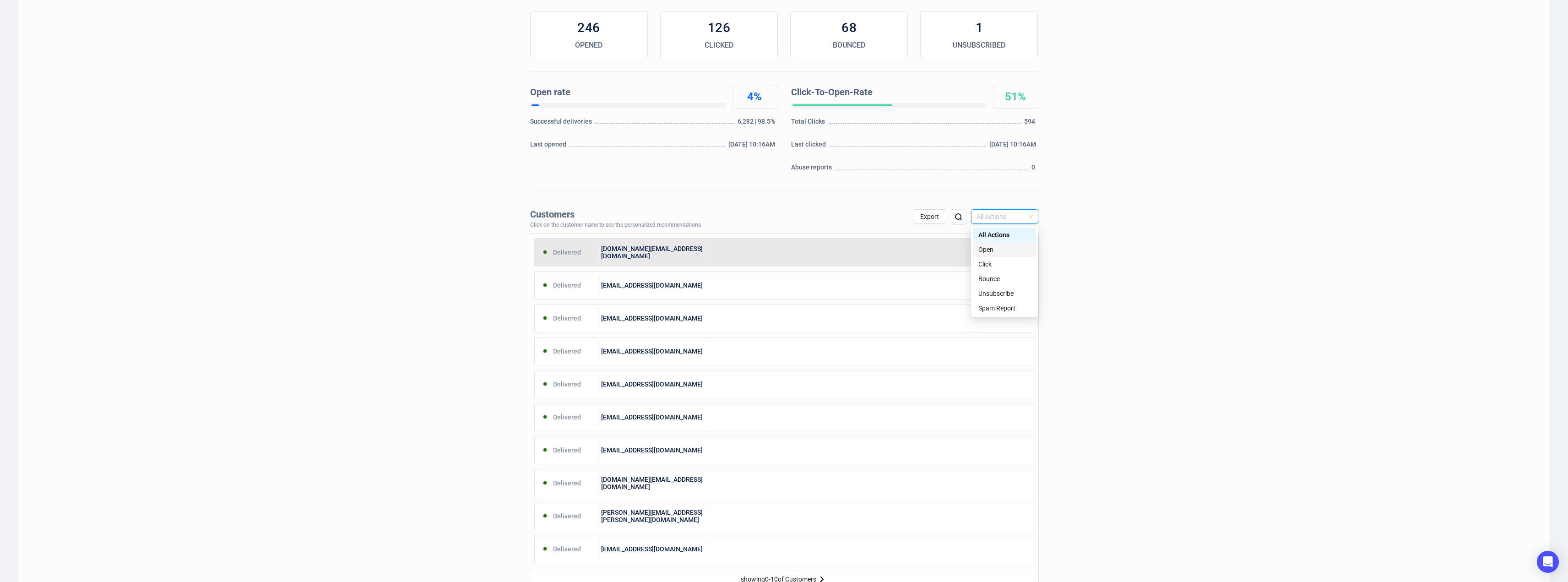
click at [985, 249] on div "Open" at bounding box center [1004, 249] width 53 height 10
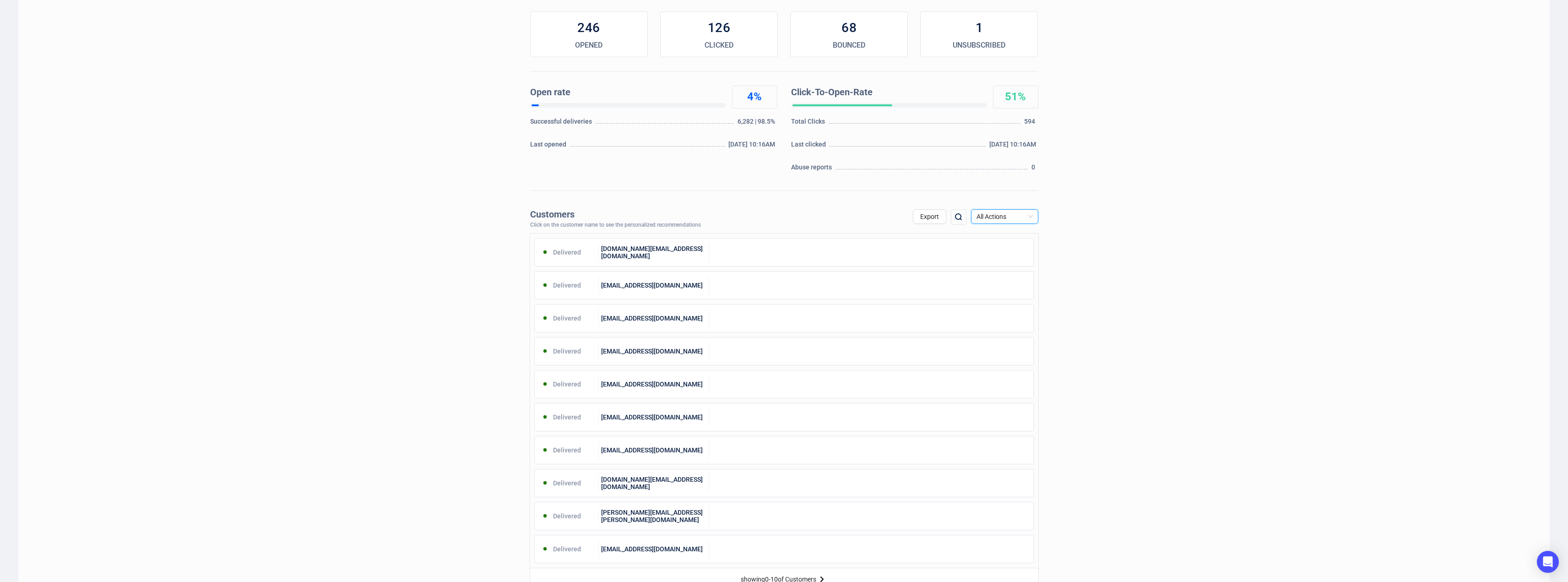
click at [992, 216] on span "All Actions" at bounding box center [1004, 216] width 56 height 13
click at [986, 234] on div "All Actions" at bounding box center [1004, 235] width 53 height 10
click at [960, 215] on img at bounding box center [959, 217] width 11 height 11
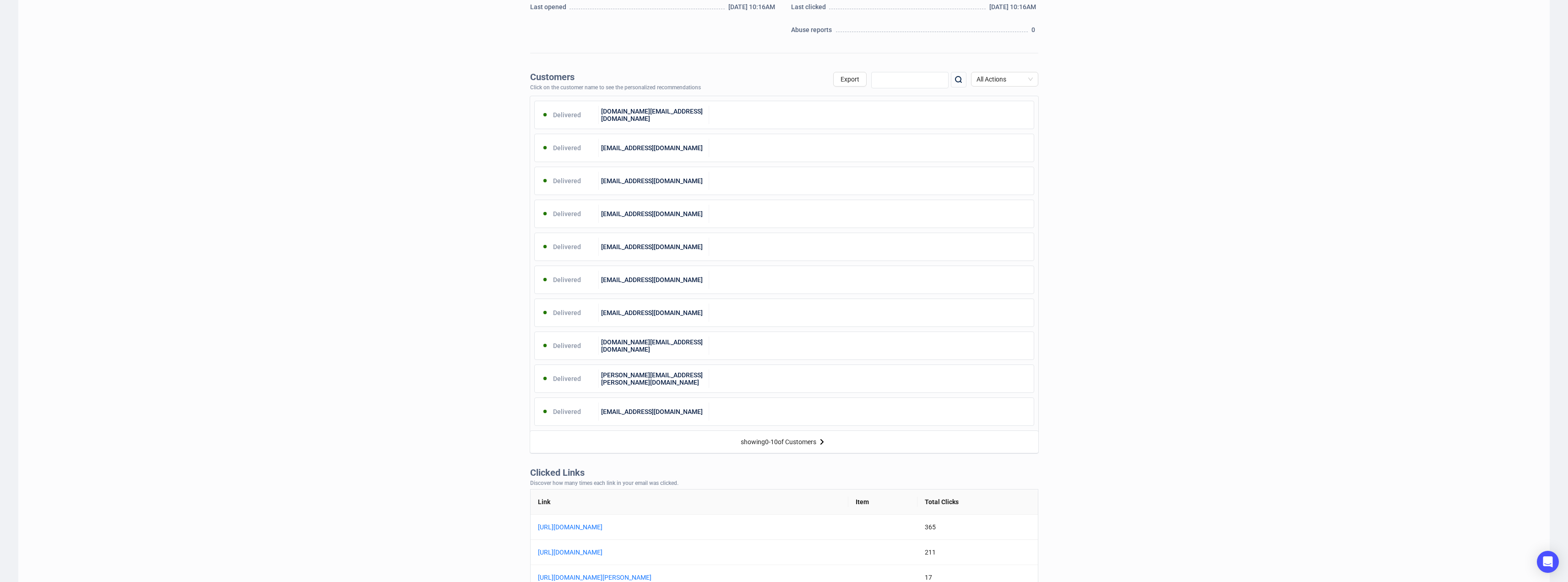
scroll to position [371, 0]
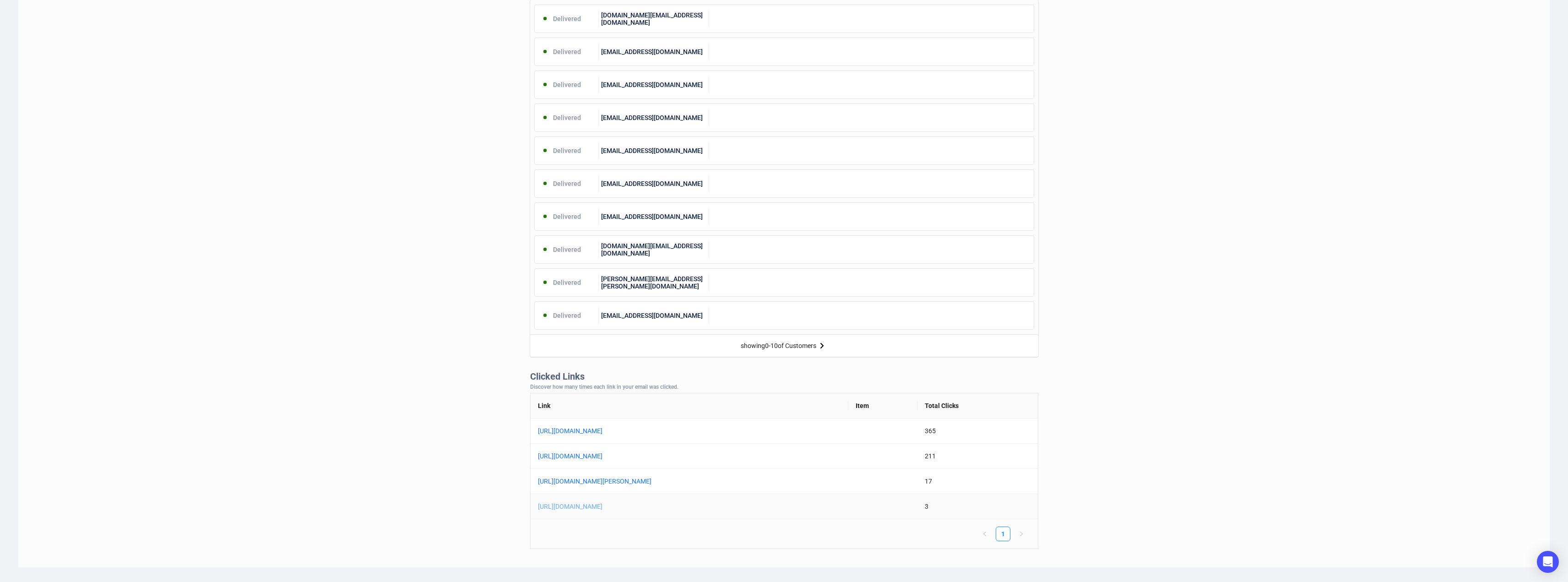
click at [641, 507] on link "[URL][DOMAIN_NAME]" at bounding box center [652, 506] width 229 height 10
